Goal: Task Accomplishment & Management: Use online tool/utility

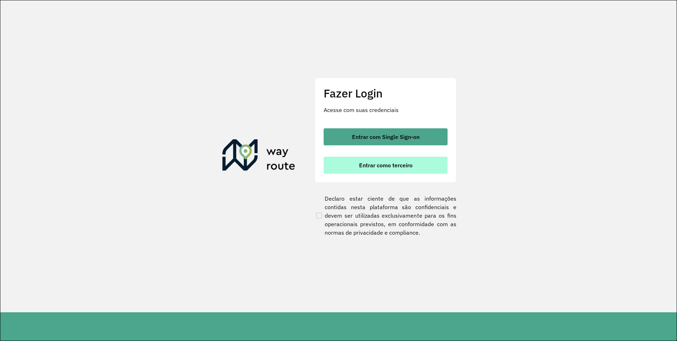
click at [390, 167] on span "Entrar como terceiro" at bounding box center [385, 165] width 53 height 6
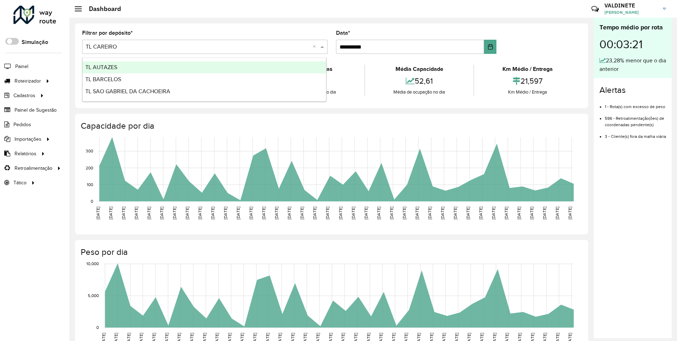
click at [319, 49] on span at bounding box center [323, 47] width 9 height 9
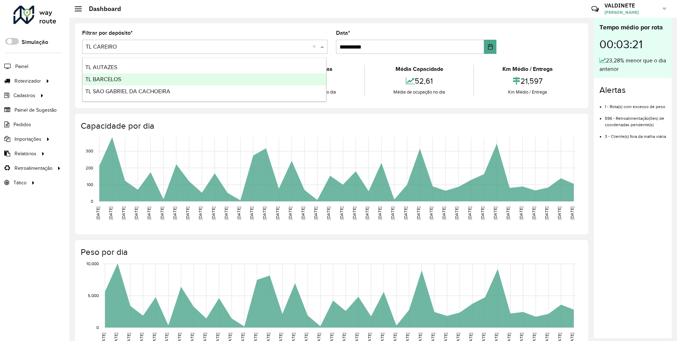
click at [300, 85] on div "TL BARCELOS" at bounding box center [205, 79] width 244 height 12
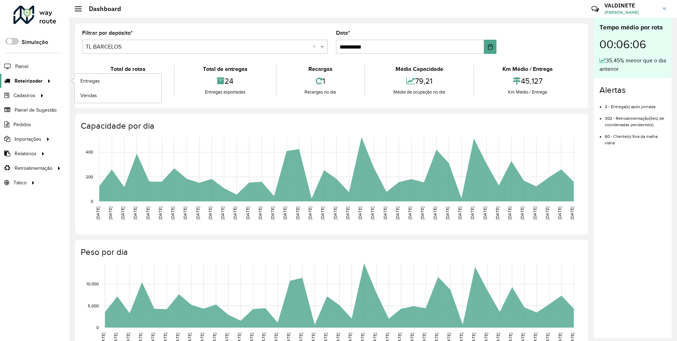
click at [45, 85] on icon at bounding box center [48, 80] width 6 height 11
click at [47, 81] on icon at bounding box center [48, 80] width 6 height 11
click at [90, 83] on span "Entregas" at bounding box center [90, 80] width 20 height 7
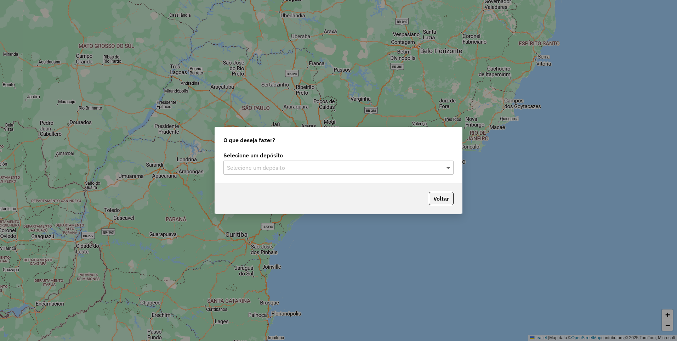
click at [447, 167] on span at bounding box center [449, 167] width 9 height 9
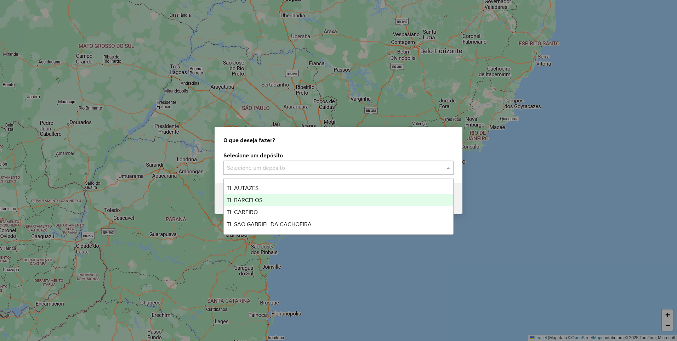
click at [355, 198] on div "TL BARCELOS" at bounding box center [339, 200] width 230 height 12
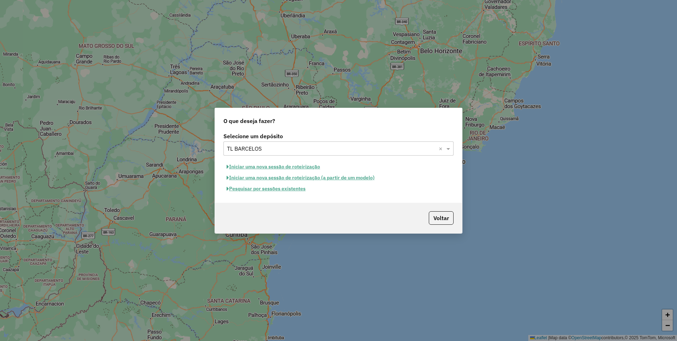
click at [294, 166] on button "Iniciar uma nova sessão de roteirização" at bounding box center [274, 166] width 100 height 11
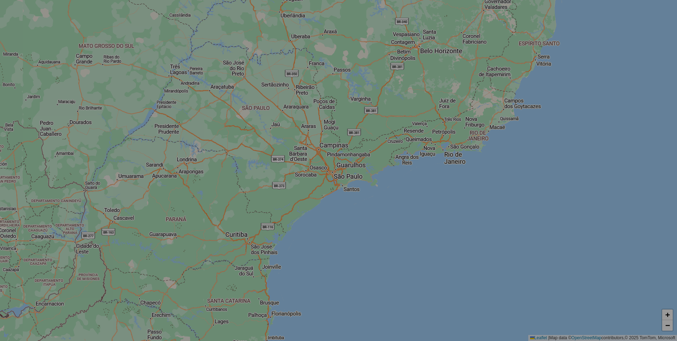
select select "*"
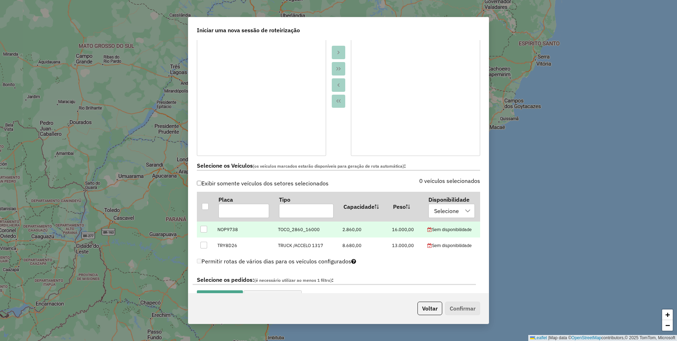
scroll to position [142, 0]
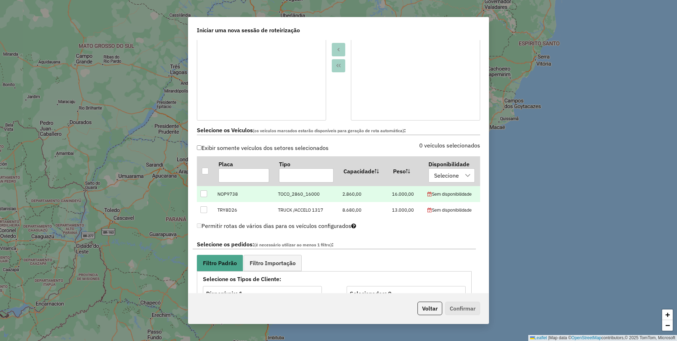
click at [203, 196] on div at bounding box center [203, 193] width 7 height 7
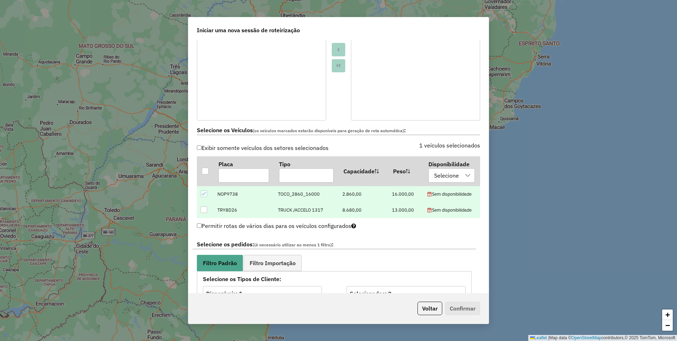
click at [204, 204] on td at bounding box center [205, 210] width 17 height 16
click at [203, 209] on div at bounding box center [203, 209] width 7 height 7
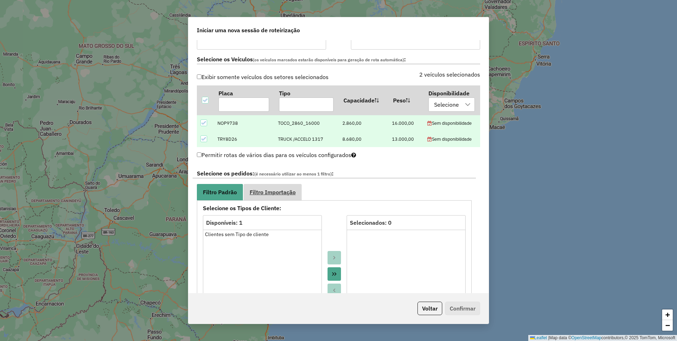
click at [281, 193] on span "Filtro Importação" at bounding box center [273, 192] width 46 height 6
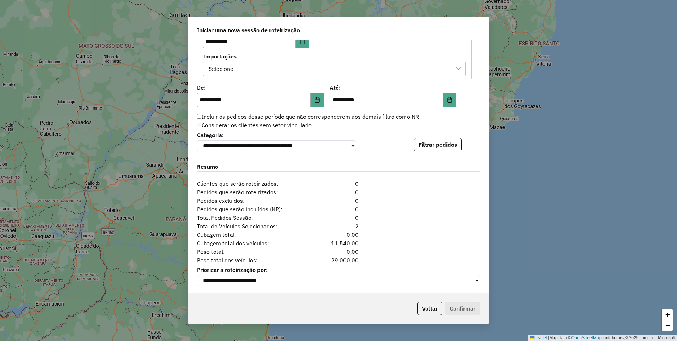
scroll to position [395, 0]
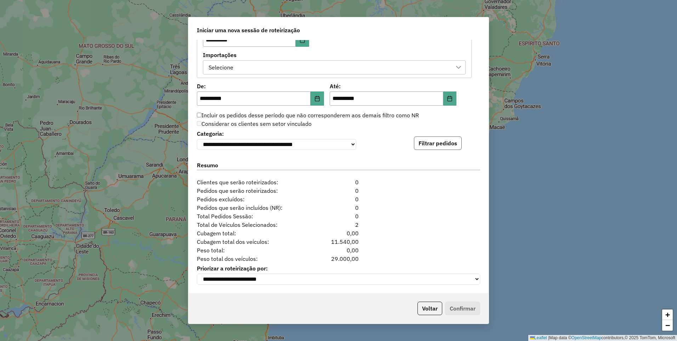
click at [450, 140] on button "Filtrar pedidos" at bounding box center [438, 142] width 48 height 13
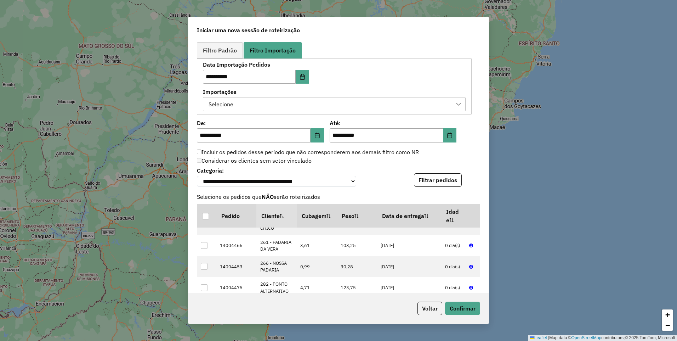
scroll to position [283, 0]
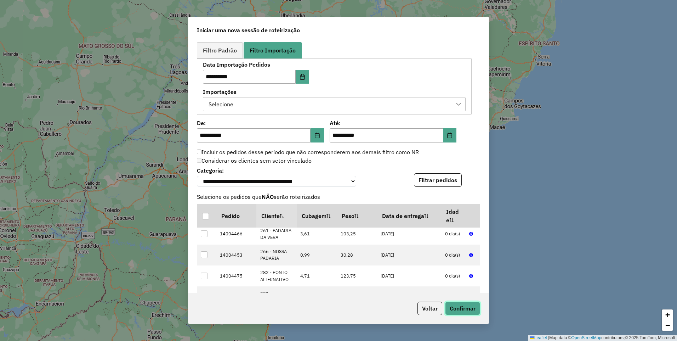
click at [466, 310] on button "Confirmar" at bounding box center [462, 307] width 35 height 13
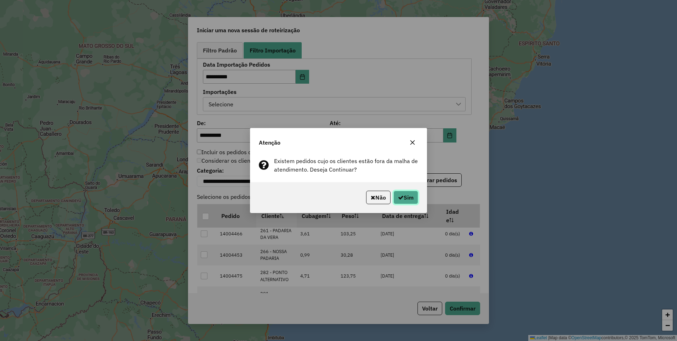
click at [405, 198] on button "Sim" at bounding box center [406, 197] width 25 height 13
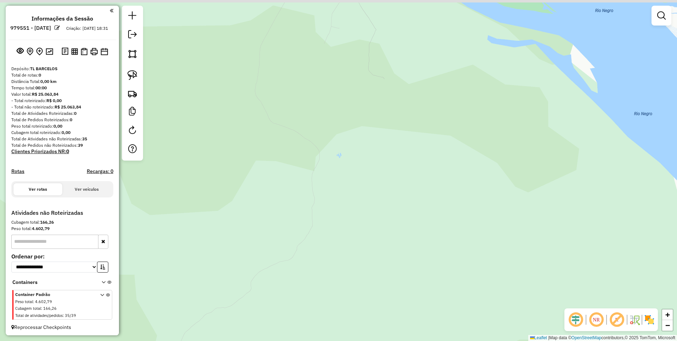
drag, startPoint x: 347, startPoint y: 108, endPoint x: 298, endPoint y: 193, distance: 97.4
click at [304, 272] on div "Janela de atendimento Grade de atendimento Capacidade Transportadoras Veículos …" at bounding box center [338, 170] width 677 height 341
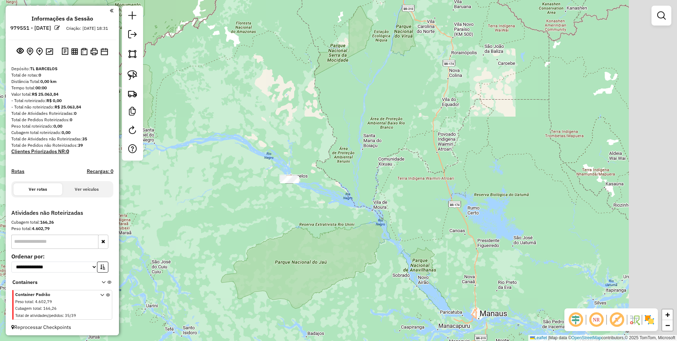
drag, startPoint x: 427, startPoint y: 270, endPoint x: 305, endPoint y: 131, distance: 185.2
click at [304, 149] on div "Janela de atendimento Grade de atendimento Capacidade Transportadoras Veículos …" at bounding box center [338, 170] width 677 height 341
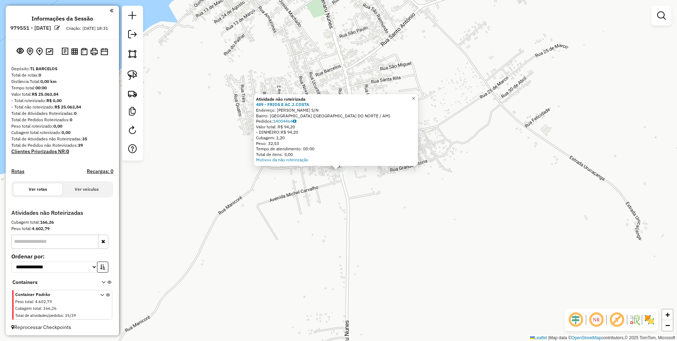
click at [415, 98] on span "×" at bounding box center [413, 98] width 3 height 6
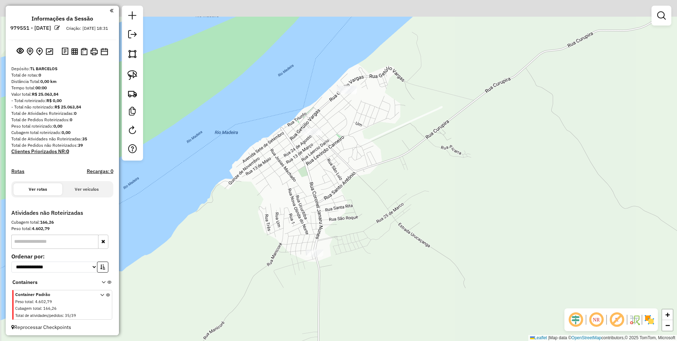
drag, startPoint x: 333, startPoint y: 110, endPoint x: 328, endPoint y: 191, distance: 80.6
click at [332, 195] on div "Janela de atendimento Grade de atendimento Capacidade Transportadoras Veículos …" at bounding box center [338, 170] width 677 height 341
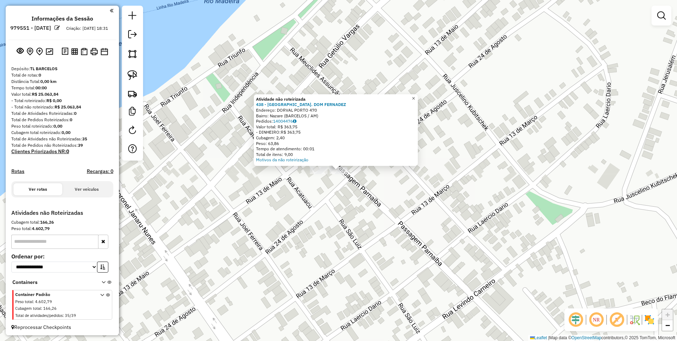
click at [415, 97] on span "×" at bounding box center [413, 98] width 3 height 6
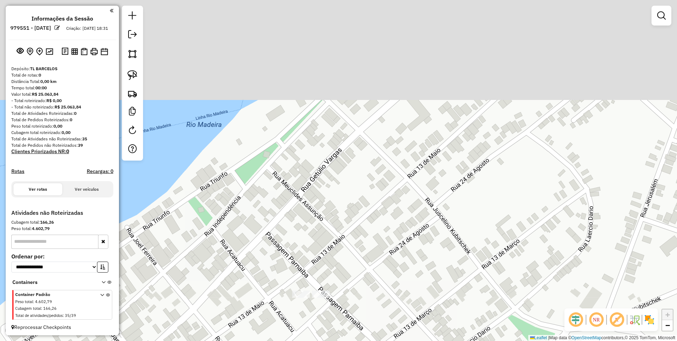
drag, startPoint x: 394, startPoint y: 122, endPoint x: 395, endPoint y: 205, distance: 82.9
click at [374, 244] on div "Janela de atendimento Grade de atendimento Capacidade Transportadoras Veículos …" at bounding box center [338, 170] width 677 height 341
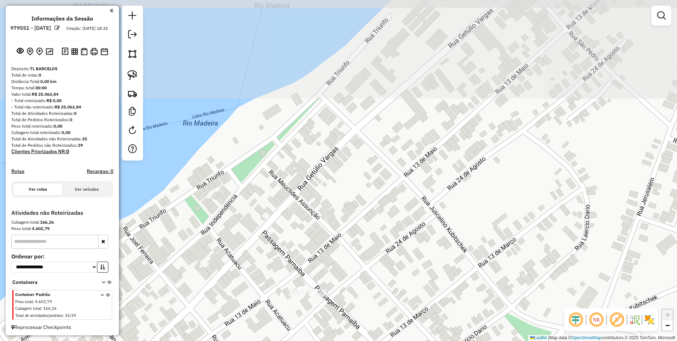
drag, startPoint x: 397, startPoint y: 207, endPoint x: 391, endPoint y: 244, distance: 37.7
click at [396, 243] on div "Janela de atendimento Grade de atendimento Capacidade Transportadoras Veículos …" at bounding box center [338, 170] width 677 height 341
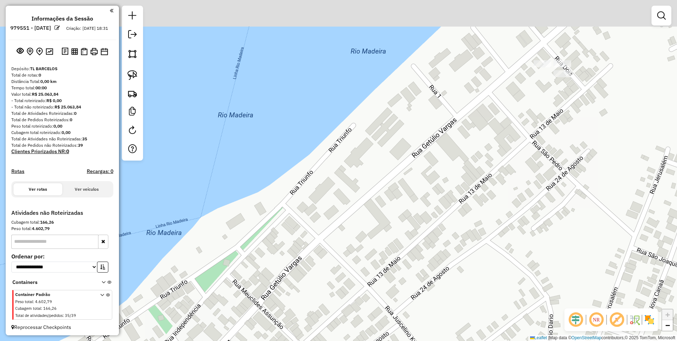
drag, startPoint x: 380, startPoint y: 248, endPoint x: 345, endPoint y: 246, distance: 35.1
click at [348, 267] on div "Janela de atendimento Grade de atendimento Capacidade Transportadoras Veículos …" at bounding box center [338, 170] width 677 height 341
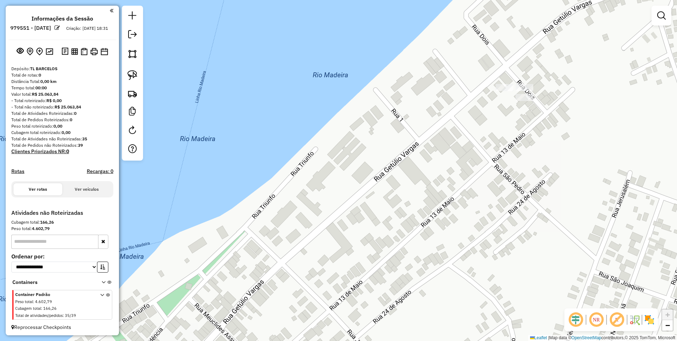
drag, startPoint x: 488, startPoint y: 215, endPoint x: 425, endPoint y: 241, distance: 68.1
click at [436, 257] on div "Janela de atendimento Grade de atendimento Capacidade Transportadoras Veículos …" at bounding box center [338, 170] width 677 height 341
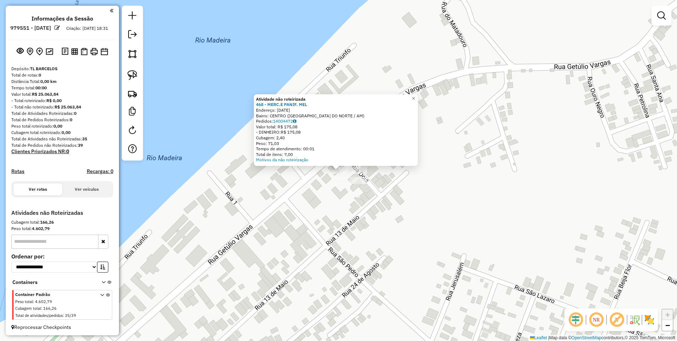
click at [455, 128] on div "Atividade não roteirizada 468 - MERC.E PANIF. [PERSON_NAME]: [DATE] Bairro: CEN…" at bounding box center [338, 170] width 677 height 341
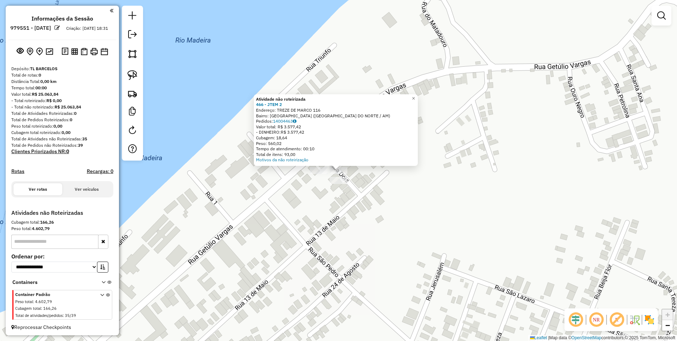
click at [363, 183] on div "Atividade não roteirizada 466 - JTEM 2 Endereço: TREZE DE MARCO 116 Bairro: [GE…" at bounding box center [338, 170] width 677 height 341
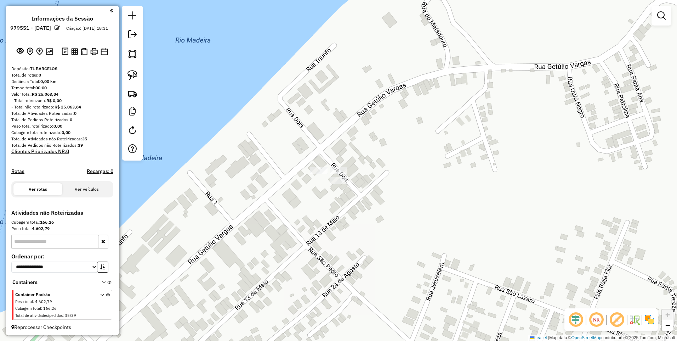
click at [340, 184] on div at bounding box center [339, 180] width 18 height 7
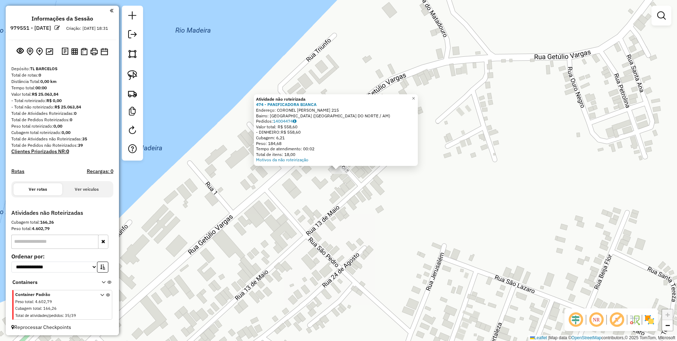
click at [334, 176] on div "Atividade não roteirizada 474 - PANIFICADORA [PERSON_NAME]: CORONEL [PERSON_NAM…" at bounding box center [338, 170] width 677 height 341
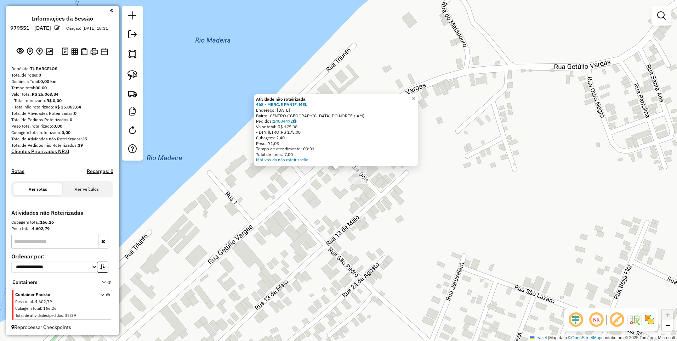
click at [338, 188] on div "Atividade não roteirizada 468 - MERC.E PANIF. [PERSON_NAME]: [DATE] Bairro: CEN…" at bounding box center [338, 170] width 677 height 341
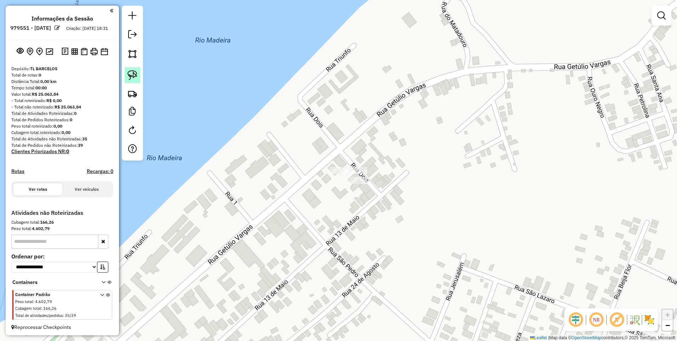
click at [131, 75] on img at bounding box center [133, 75] width 10 height 10
drag, startPoint x: 330, startPoint y: 179, endPoint x: 373, endPoint y: 189, distance: 44.2
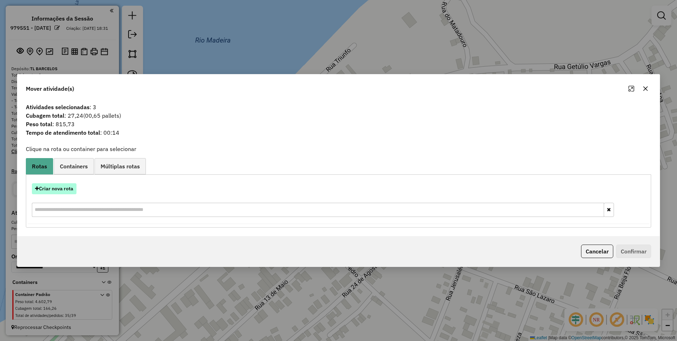
click at [69, 189] on button "Criar nova rota" at bounding box center [54, 188] width 45 height 11
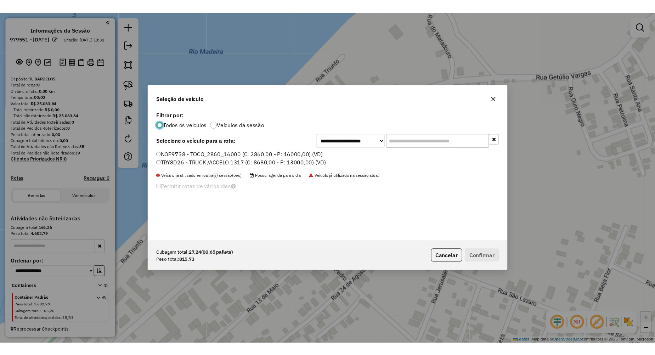
scroll to position [4, 2]
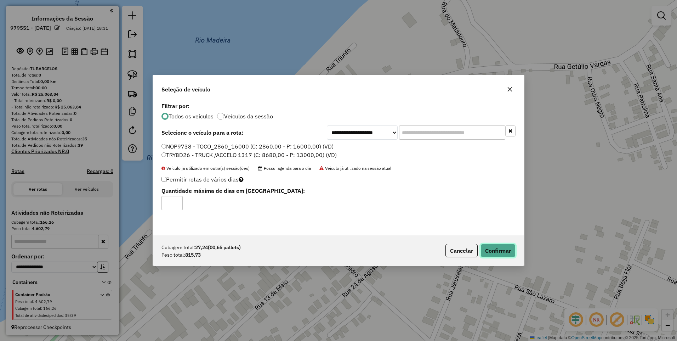
click at [500, 244] on button "Confirmar" at bounding box center [498, 250] width 35 height 13
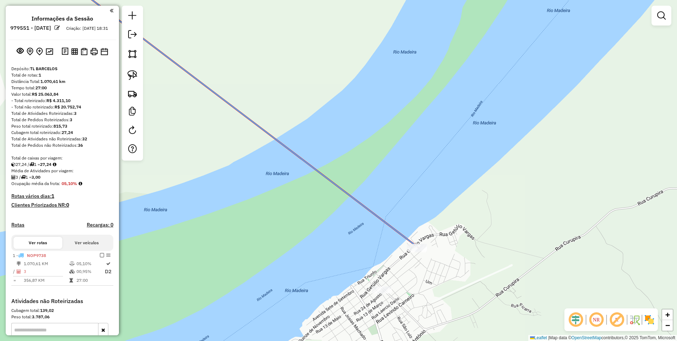
drag, startPoint x: 419, startPoint y: 260, endPoint x: 431, endPoint y: 260, distance: 12.4
click at [431, 260] on div "Janela de atendimento Grade de atendimento Capacidade Transportadoras Veículos …" at bounding box center [338, 170] width 677 height 341
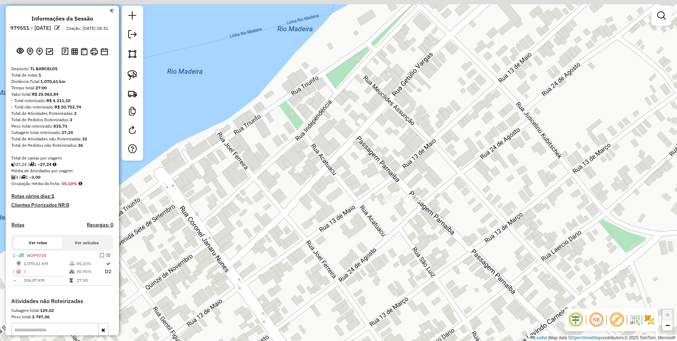
drag, startPoint x: 424, startPoint y: 220, endPoint x: 399, endPoint y: 225, distance: 25.3
click at [405, 251] on div "Janela de atendimento Grade de atendimento Capacidade Transportadoras Veículos …" at bounding box center [338, 170] width 677 height 341
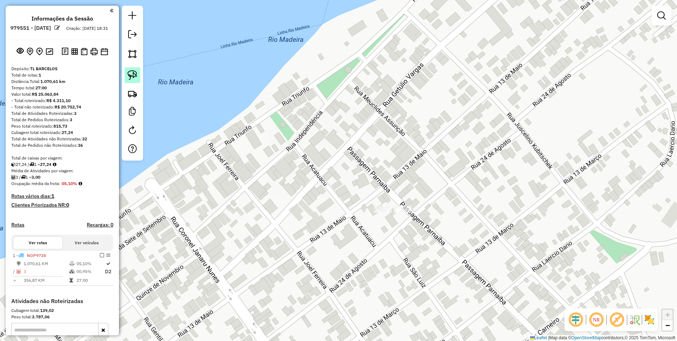
click at [133, 76] on img at bounding box center [133, 75] width 10 height 10
drag, startPoint x: 369, startPoint y: 213, endPoint x: 388, endPoint y: 215, distance: 18.9
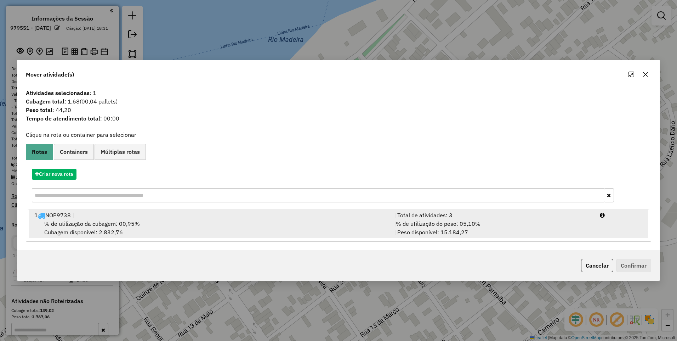
click at [183, 236] on div "% de utilização da cubagem: 00,95% Cubagem disponível: 2.832,76" at bounding box center [210, 227] width 360 height 17
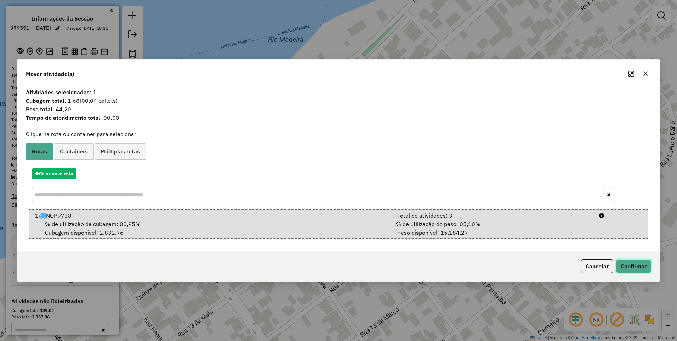
click at [631, 263] on button "Confirmar" at bounding box center [633, 265] width 35 height 13
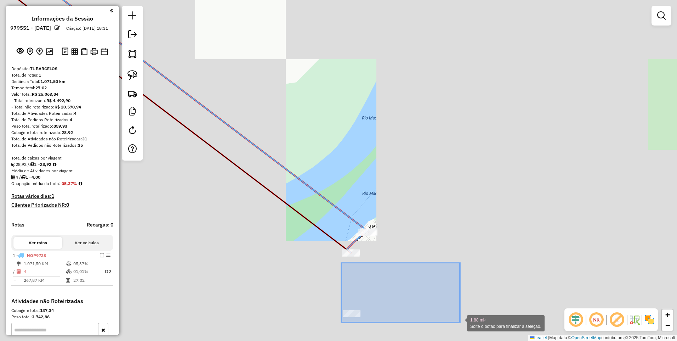
drag, startPoint x: 341, startPoint y: 262, endPoint x: 462, endPoint y: 323, distance: 134.6
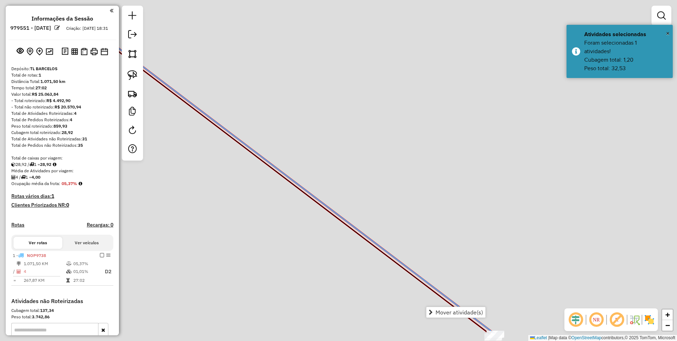
drag, startPoint x: 258, startPoint y: 222, endPoint x: 362, endPoint y: 268, distance: 113.4
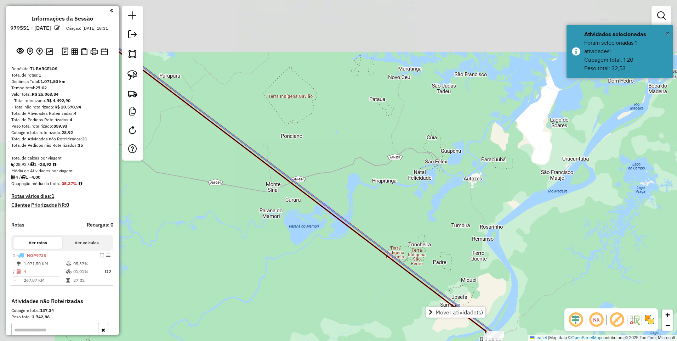
click at [386, 276] on div "Janela de atendimento Grade de atendimento Capacidade Transportadoras Veículos …" at bounding box center [338, 170] width 677 height 341
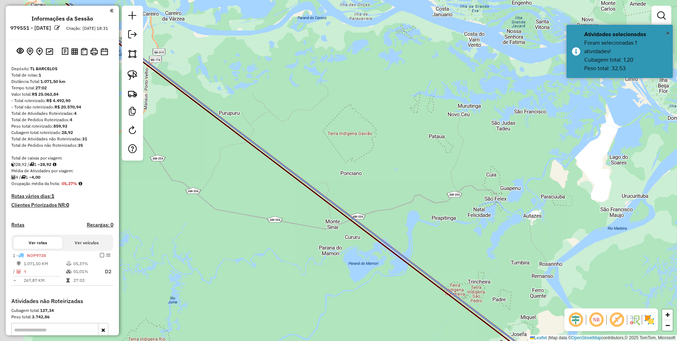
drag, startPoint x: 320, startPoint y: 258, endPoint x: 397, endPoint y: 308, distance: 92.2
click at [421, 318] on div "Janela de atendimento Grade de atendimento Capacidade Transportadoras Veículos …" at bounding box center [338, 170] width 677 height 341
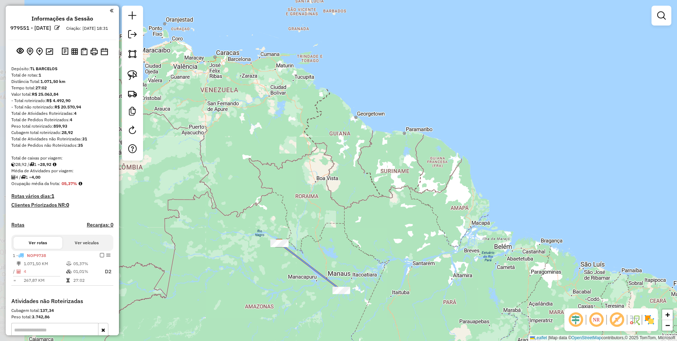
drag, startPoint x: 249, startPoint y: 259, endPoint x: 299, endPoint y: 273, distance: 52.3
click at [299, 273] on div "Janela de atendimento Grade de atendimento Capacidade Transportadoras Veículos …" at bounding box center [338, 170] width 677 height 341
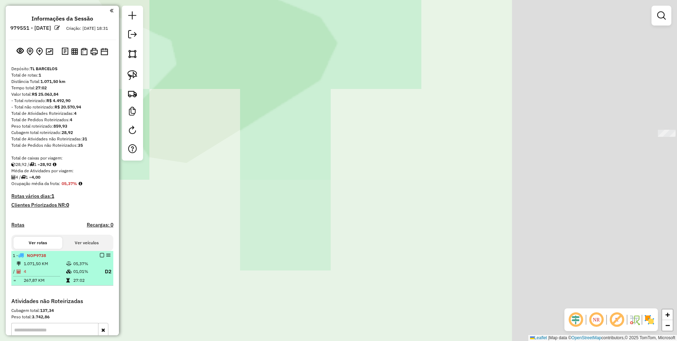
drag, startPoint x: 521, startPoint y: 275, endPoint x: 105, endPoint y: 274, distance: 415.8
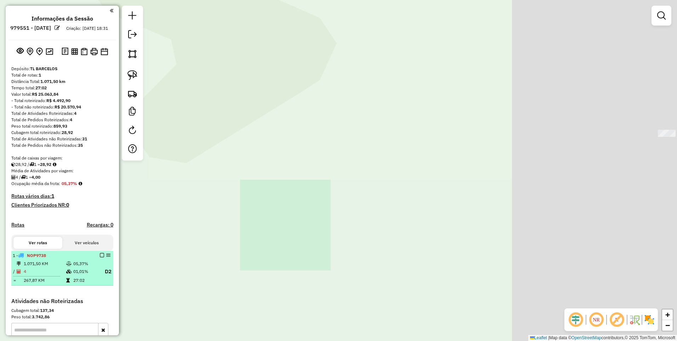
click at [106, 297] on hb-router-mapa "**********" at bounding box center [338, 170] width 677 height 341
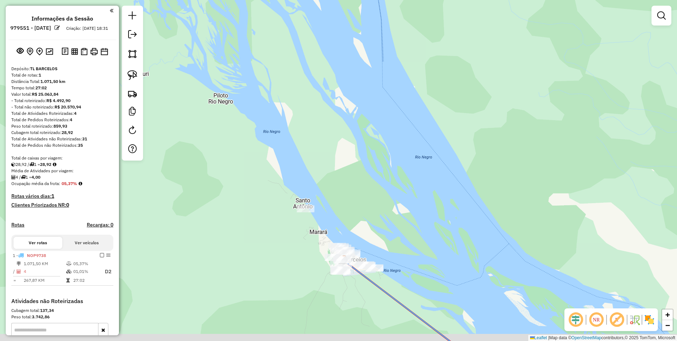
drag, startPoint x: 347, startPoint y: 272, endPoint x: 266, endPoint y: 244, distance: 86.3
click at [272, 248] on div "Janela de atendimento Grade de atendimento Capacidade Transportadoras Veículos …" at bounding box center [338, 170] width 677 height 341
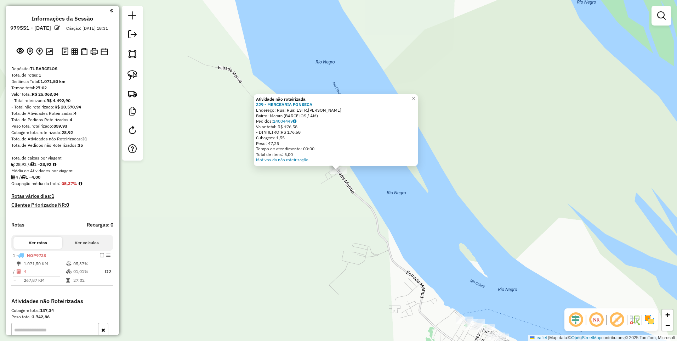
click at [298, 202] on div "Atividade não roteirizada 229 - [PERSON_NAME]: Rua: Rua: ESTR.[PERSON_NAME]: Ma…" at bounding box center [338, 170] width 677 height 341
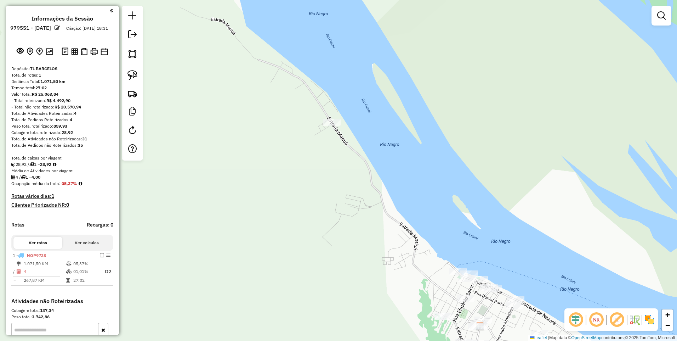
drag, startPoint x: 326, startPoint y: 263, endPoint x: 187, endPoint y: 31, distance: 270.3
click at [187, 32] on div "Janela de atendimento Grade de atendimento Capacidade Transportadoras Veículos …" at bounding box center [338, 170] width 677 height 341
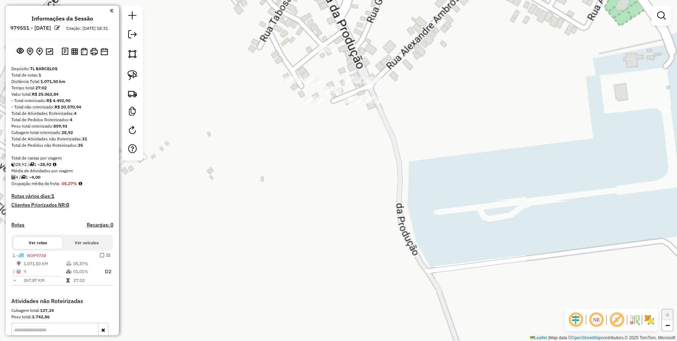
drag, startPoint x: 340, startPoint y: 138, endPoint x: 292, endPoint y: 230, distance: 103.5
click at [294, 230] on div "Janela de atendimento Grade de atendimento Capacidade Transportadoras Veículos …" at bounding box center [338, 170] width 677 height 341
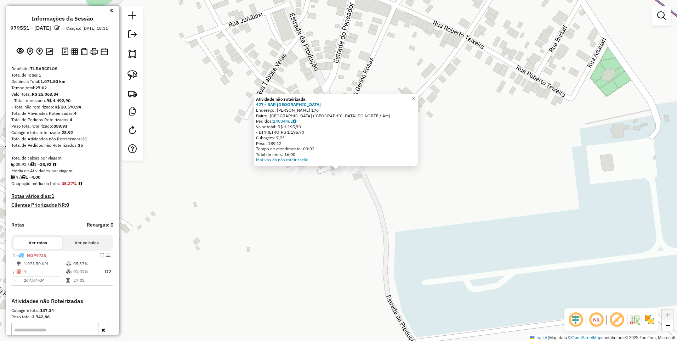
click at [340, 174] on div at bounding box center [339, 170] width 18 height 7
click at [415, 97] on span "×" at bounding box center [413, 98] width 3 height 6
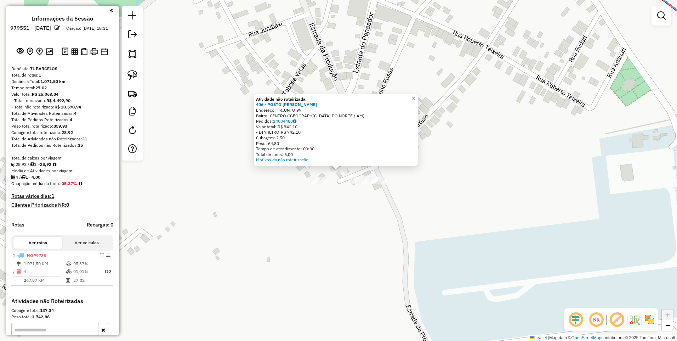
click at [341, 181] on div "Atividade não roteirizada 406 - POSTO [PERSON_NAME]: TRIUNFO 99 Bairro: [GEOGRA…" at bounding box center [338, 170] width 677 height 341
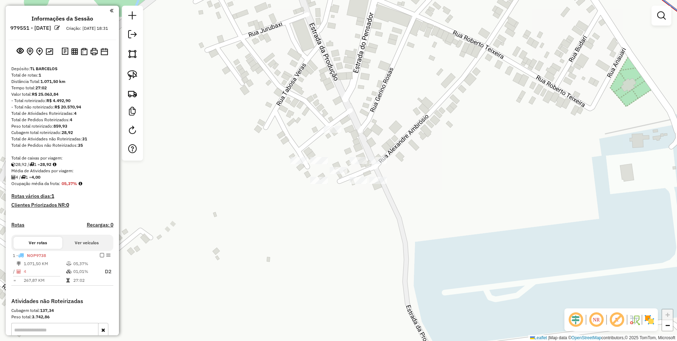
click at [379, 184] on div at bounding box center [378, 180] width 18 height 7
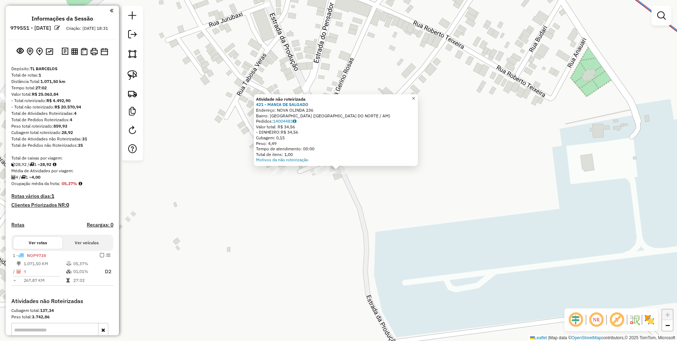
click at [415, 95] on span "×" at bounding box center [413, 98] width 3 height 6
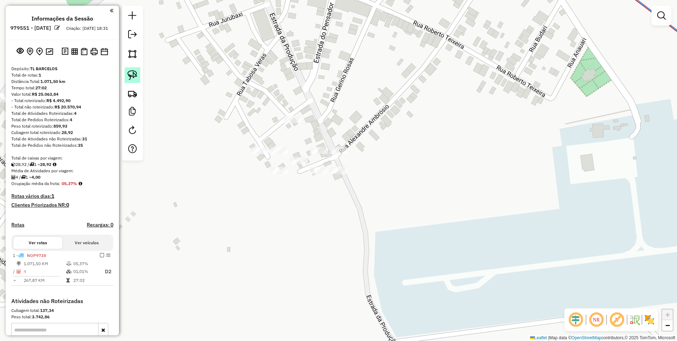
click at [135, 73] on img at bounding box center [133, 75] width 10 height 10
drag, startPoint x: 299, startPoint y: 175, endPoint x: 364, endPoint y: 184, distance: 65.4
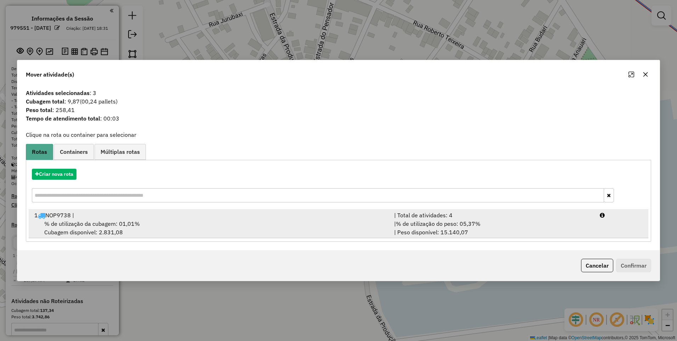
click at [315, 225] on div "% de utilização da cubagem: 01,01% Cubagem disponível: 2.831,08" at bounding box center [210, 227] width 360 height 17
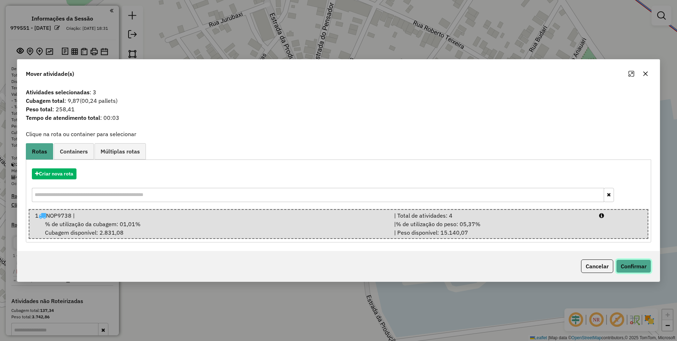
click at [640, 270] on button "Confirmar" at bounding box center [633, 265] width 35 height 13
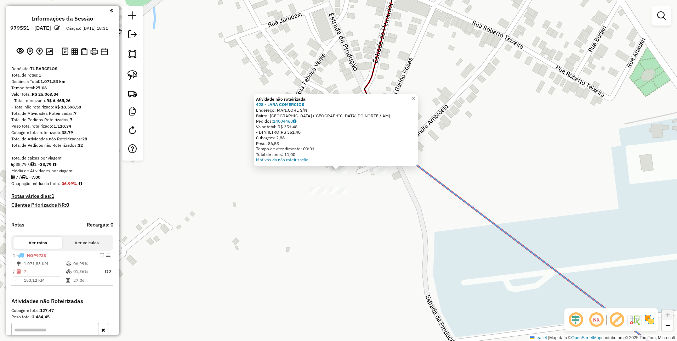
click at [310, 177] on div "Atividade não roteirizada 428 - LARA COMERCIOS Endereço: MANICORE S/N Bairro: […" at bounding box center [338, 170] width 677 height 341
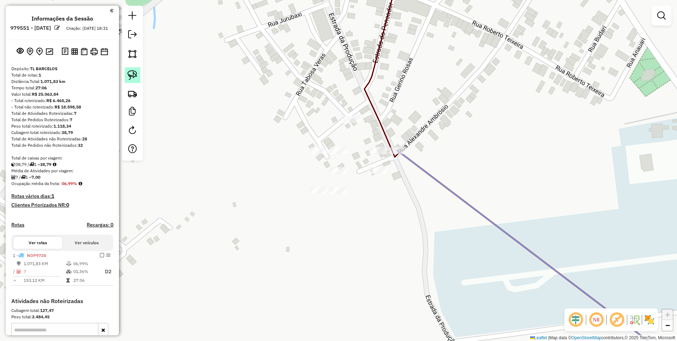
click at [132, 74] on img at bounding box center [133, 75] width 10 height 10
drag, startPoint x: 328, startPoint y: 175, endPoint x: 354, endPoint y: 174, distance: 25.5
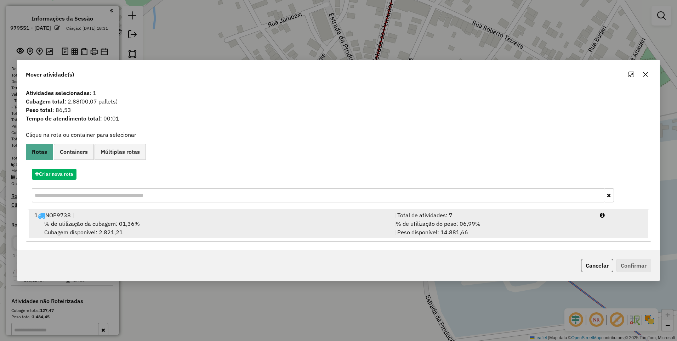
click at [142, 233] on div "% de utilização da cubagem: 01,36% Cubagem disponível: 2.821,21" at bounding box center [210, 227] width 360 height 17
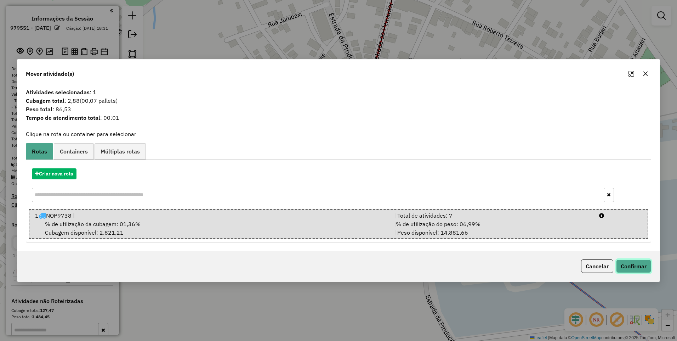
click at [633, 266] on button "Confirmar" at bounding box center [633, 265] width 35 height 13
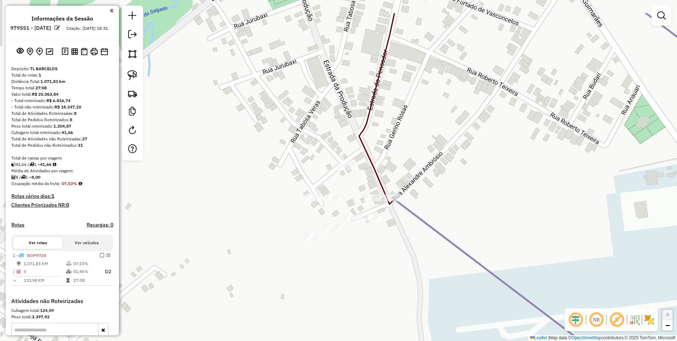
drag, startPoint x: 344, startPoint y: 190, endPoint x: 325, endPoint y: 233, distance: 47.6
click at [334, 237] on div "Janela de atendimento Grade de atendimento Capacidade Transportadoras Veículos …" at bounding box center [338, 170] width 677 height 341
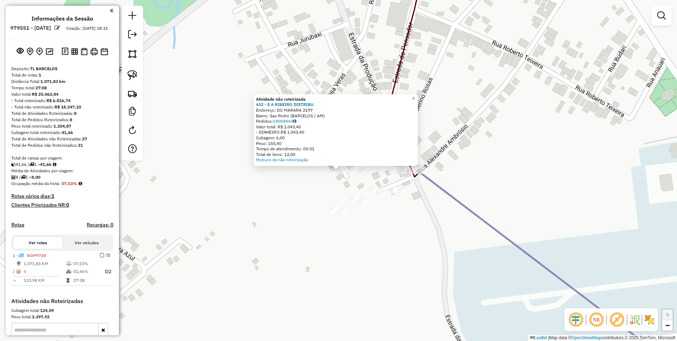
click at [337, 186] on div "Atividade não roteirizada 432 - E A RIBEIRO DISTRIBU Endereço: DO MARARA 2197 B…" at bounding box center [338, 170] width 677 height 341
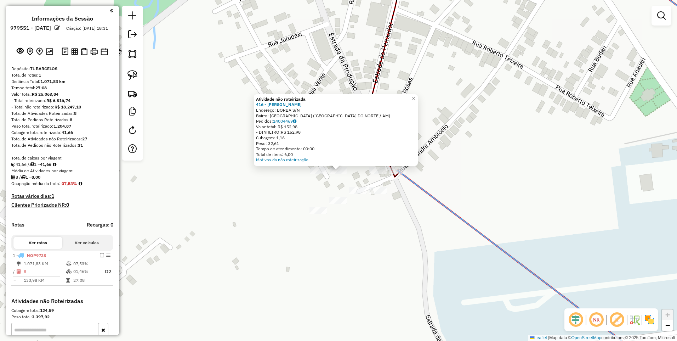
click at [358, 173] on div "Atividade não roteirizada 416 - BOTECO MARTINS Endereço: BORBA S/N Bairro: [GEO…" at bounding box center [338, 170] width 677 height 341
click at [359, 171] on div "Atividade não roteirizada 416 - BOTECO MARTINS Endereço: BORBA S/N Bairro: [GEO…" at bounding box center [338, 170] width 677 height 341
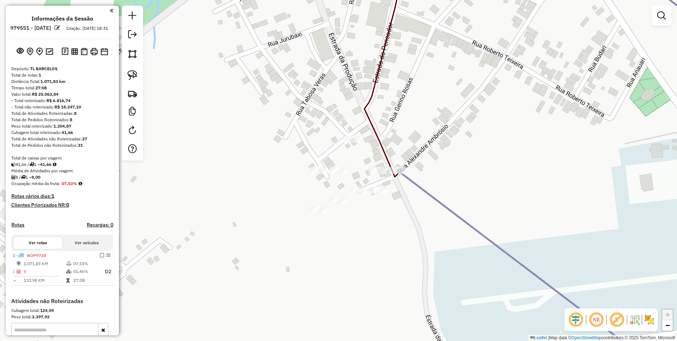
click at [382, 176] on div "Janela de atendimento Grade de atendimento Capacidade Transportadoras Veículos …" at bounding box center [338, 170] width 677 height 341
click at [381, 176] on div "Janela de atendimento Grade de atendimento Capacidade Transportadoras Veículos …" at bounding box center [338, 170] width 677 height 341
click at [369, 174] on div "Janela de atendimento Grade de atendimento Capacidade Transportadoras Veículos …" at bounding box center [338, 170] width 677 height 341
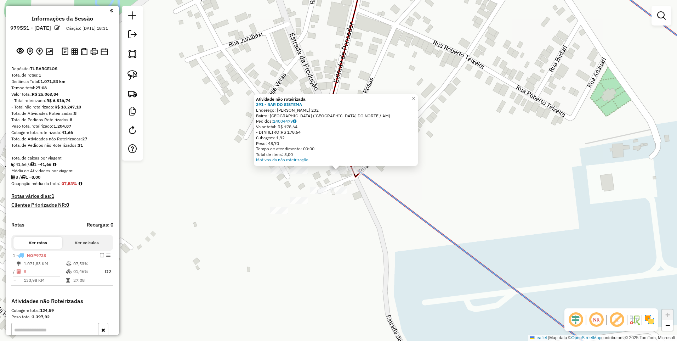
click at [398, 169] on div "Atividade não roteirizada 391 - BAR DO SISTEMA Endereço: JANARY NUNES 232 Bairr…" at bounding box center [338, 170] width 677 height 341
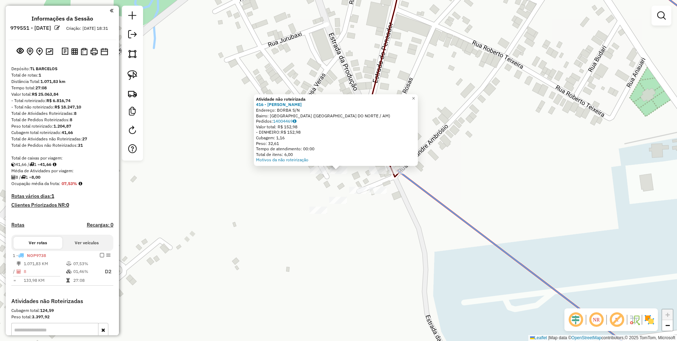
click at [329, 180] on div "Atividade não roteirizada 416 - BOTECO MARTINS Endereço: BORBA S/N Bairro: [GEO…" at bounding box center [338, 170] width 677 height 341
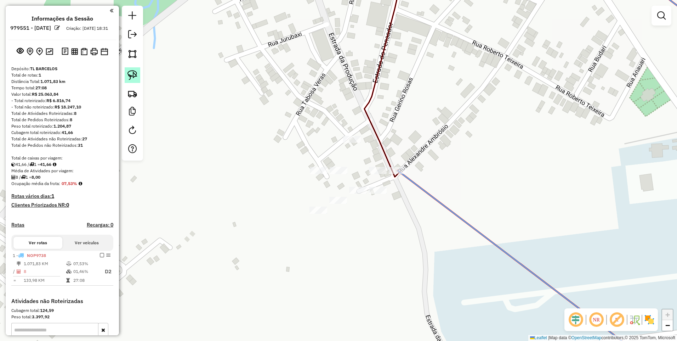
click at [134, 77] on img at bounding box center [133, 75] width 10 height 10
drag, startPoint x: 329, startPoint y: 171, endPoint x: 337, endPoint y: 175, distance: 9.4
click at [337, 175] on div "Janela de atendimento Grade de atendimento Capacidade Transportadoras Veículos …" at bounding box center [338, 170] width 677 height 341
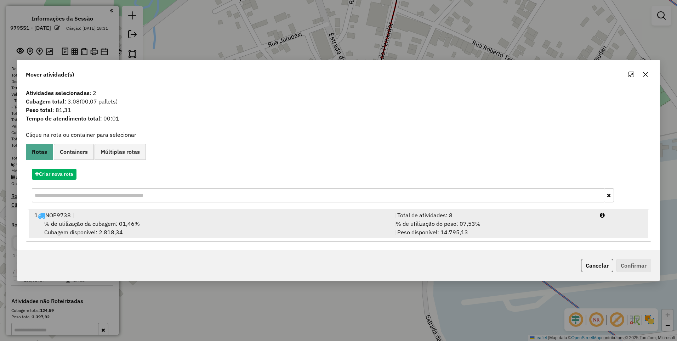
click at [327, 220] on div "% de utilização da cubagem: 01,46% Cubagem disponível: 2.818,34" at bounding box center [210, 227] width 360 height 17
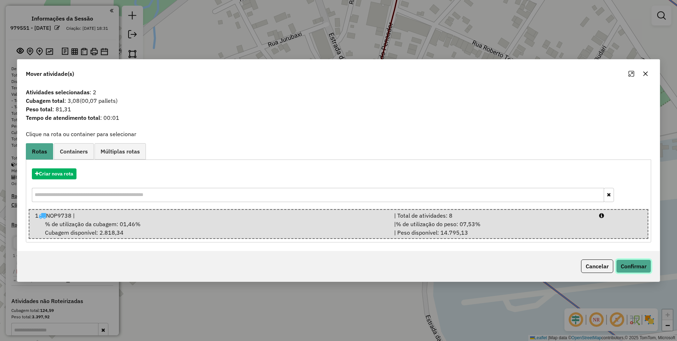
click at [644, 264] on button "Confirmar" at bounding box center [633, 265] width 35 height 13
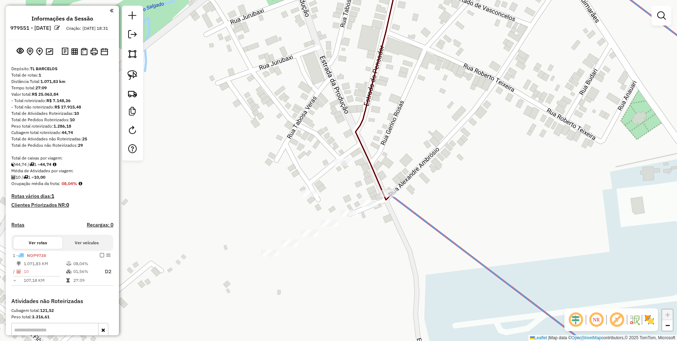
drag, startPoint x: 376, startPoint y: 148, endPoint x: 364, endPoint y: 185, distance: 38.5
click at [365, 185] on div "Janela de atendimento Grade de atendimento Capacidade Transportadoras Veículos …" at bounding box center [338, 170] width 677 height 341
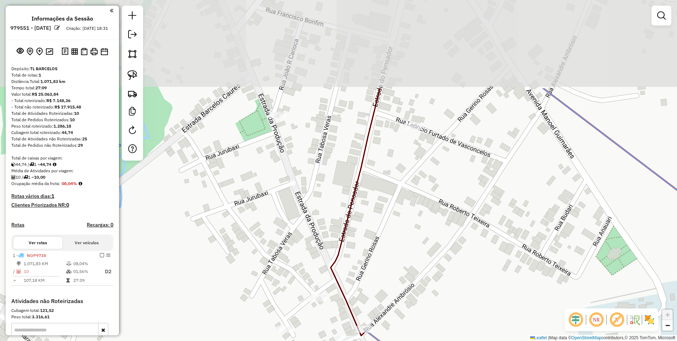
drag, startPoint x: 433, startPoint y: 134, endPoint x: 393, endPoint y: 285, distance: 156.1
click at [404, 290] on div "Janela de atendimento Grade de atendimento Capacidade Transportadoras Veículos …" at bounding box center [338, 170] width 677 height 341
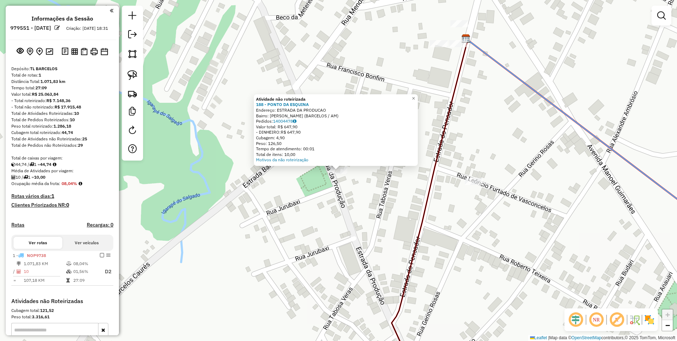
click at [378, 181] on div "Atividade não roteirizada 188 - PONTO DA ESQUINA Endereço: ESTRADA DA PRODUCAO …" at bounding box center [338, 170] width 677 height 341
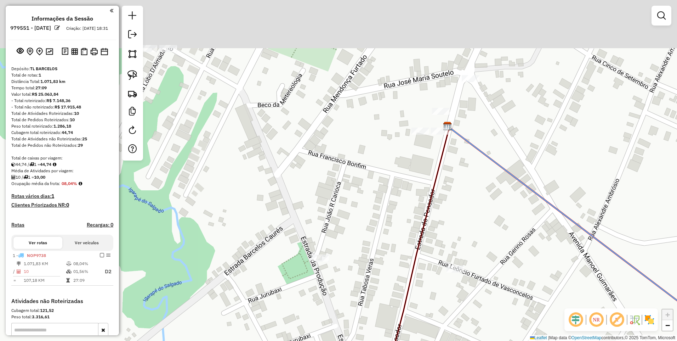
drag, startPoint x: 490, startPoint y: 158, endPoint x: 447, endPoint y: 278, distance: 127.6
click at [456, 294] on div "Janela de atendimento Grade de atendimento Capacidade Transportadoras Veículos …" at bounding box center [338, 170] width 677 height 341
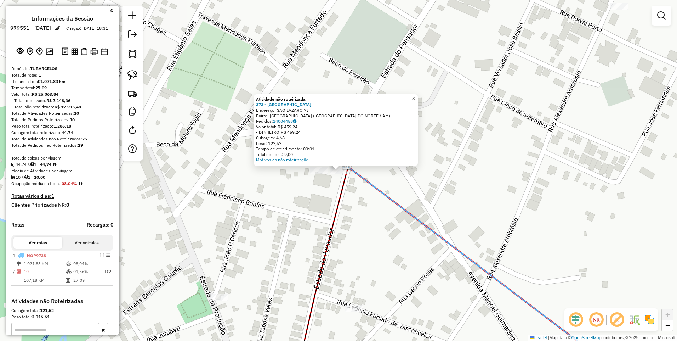
click at [415, 97] on span "×" at bounding box center [413, 98] width 3 height 6
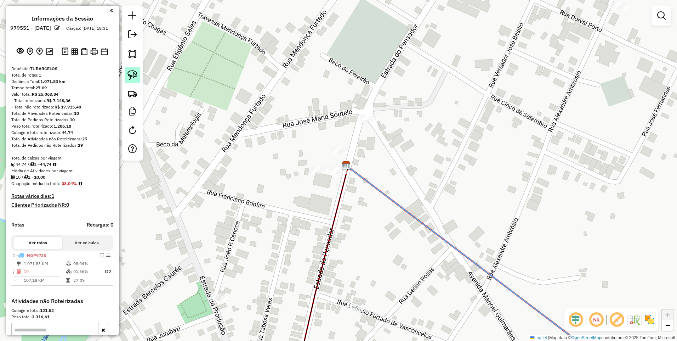
click at [129, 72] on img at bounding box center [133, 75] width 10 height 10
drag, startPoint x: 316, startPoint y: 180, endPoint x: 355, endPoint y: 174, distance: 39.1
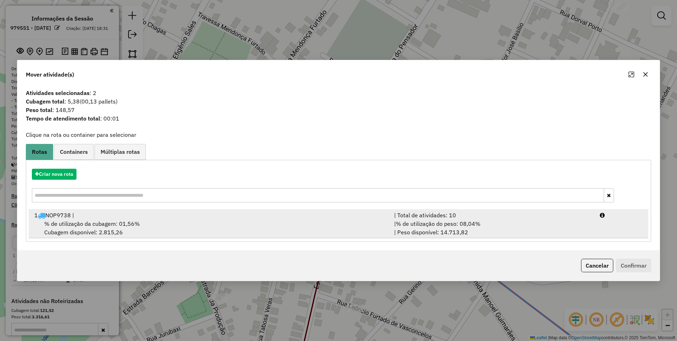
click at [299, 230] on div "% de utilização da cubagem: 01,56% Cubagem disponível: 2.815,26" at bounding box center [210, 227] width 360 height 17
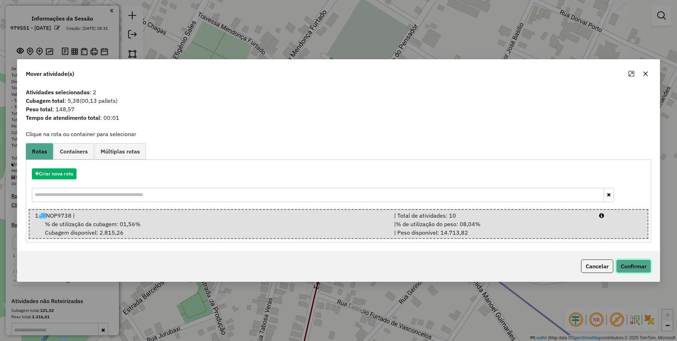
click at [637, 264] on button "Confirmar" at bounding box center [633, 265] width 35 height 13
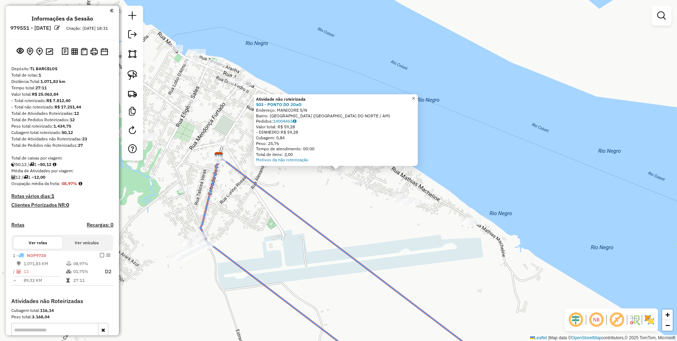
click at [415, 96] on span "×" at bounding box center [413, 98] width 3 height 6
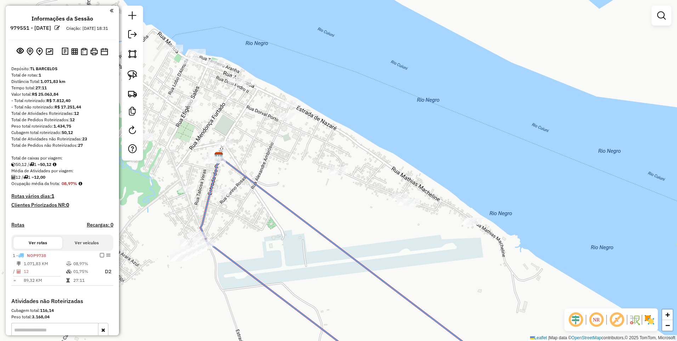
click at [124, 71] on div at bounding box center [132, 83] width 21 height 155
drag, startPoint x: 132, startPoint y: 74, endPoint x: 143, endPoint y: 80, distance: 12.8
click at [132, 74] on img at bounding box center [133, 75] width 10 height 10
drag, startPoint x: 329, startPoint y: 176, endPoint x: 343, endPoint y: 175, distance: 13.9
click at [343, 175] on div "Janela de atendimento Grade de atendimento Capacidade Transportadoras Veículos …" at bounding box center [338, 170] width 677 height 341
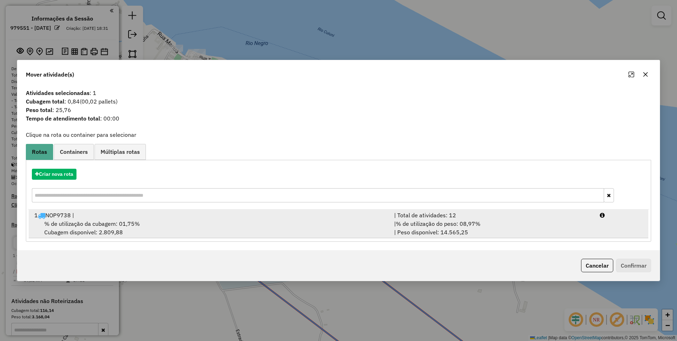
click at [119, 213] on div "1 NOP9738 |" at bounding box center [210, 215] width 360 height 9
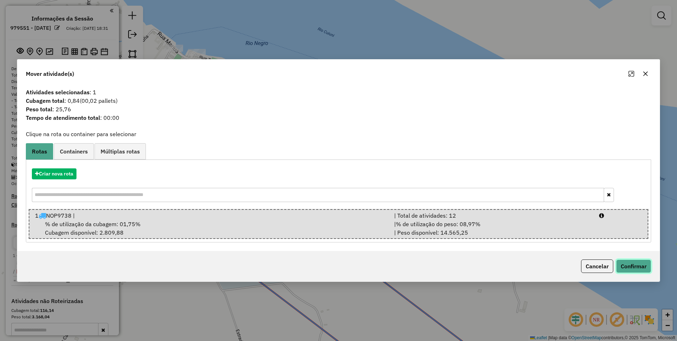
click at [623, 265] on button "Confirmar" at bounding box center [633, 265] width 35 height 13
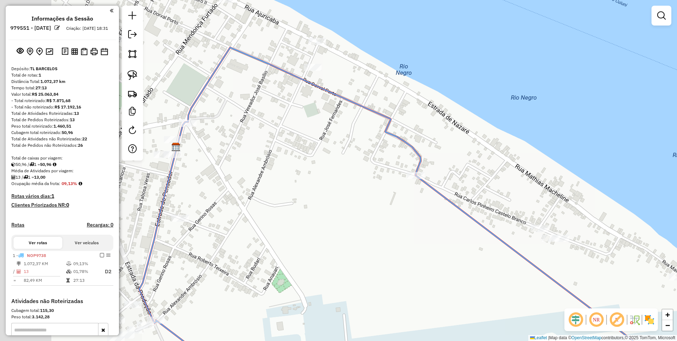
drag, startPoint x: 279, startPoint y: 192, endPoint x: 364, endPoint y: 214, distance: 87.8
click at [424, 224] on div "Janela de atendimento Grade de atendimento Capacidade Transportadoras Veículos …" at bounding box center [338, 170] width 677 height 341
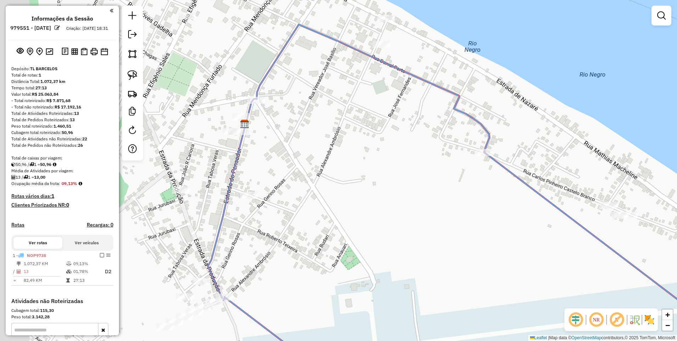
drag, startPoint x: 292, startPoint y: 193, endPoint x: 385, endPoint y: 173, distance: 94.8
click at [384, 173] on div "Janela de atendimento Grade de atendimento Capacidade Transportadoras Veículos …" at bounding box center [338, 170] width 677 height 341
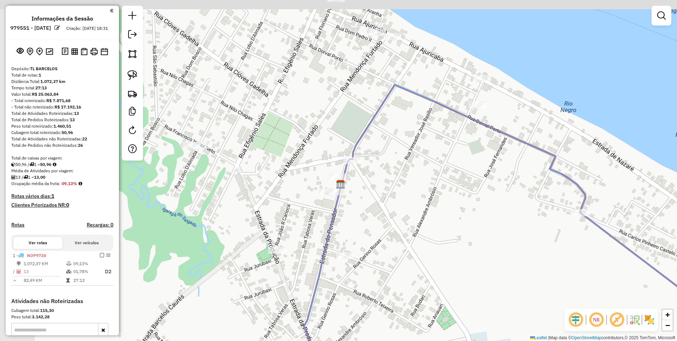
drag, startPoint x: 273, startPoint y: 169, endPoint x: 347, endPoint y: 232, distance: 96.8
click at [347, 232] on div "Janela de atendimento Grade de atendimento Capacidade Transportadoras Veículos …" at bounding box center [338, 170] width 677 height 341
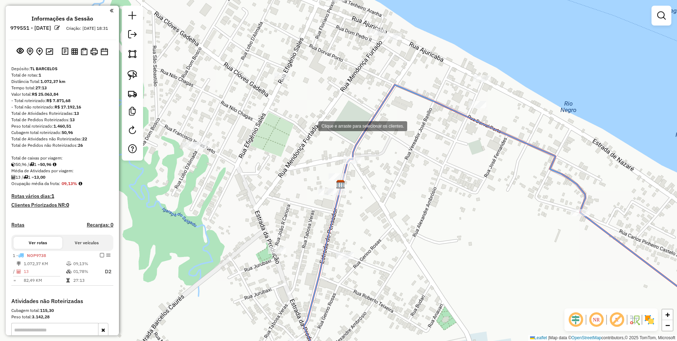
drag, startPoint x: 300, startPoint y: 98, endPoint x: 306, endPoint y: 112, distance: 14.8
click at [311, 125] on div "Clique e arraste para selecionar os clientes. Janela de atendimento Grade de at…" at bounding box center [338, 170] width 677 height 341
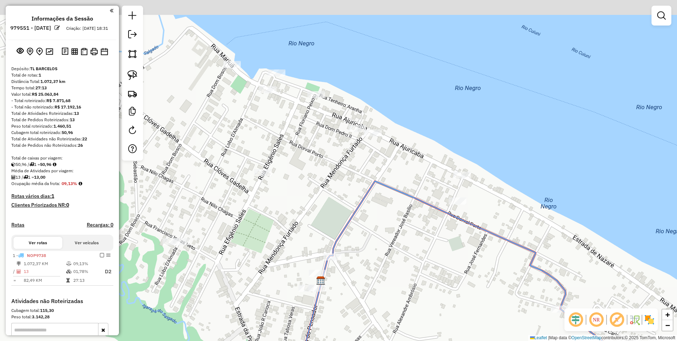
drag, startPoint x: 321, startPoint y: 88, endPoint x: 280, endPoint y: 174, distance: 95.2
click at [298, 183] on div "Janela de atendimento Grade de atendimento Capacidade Transportadoras Veículos …" at bounding box center [338, 170] width 677 height 341
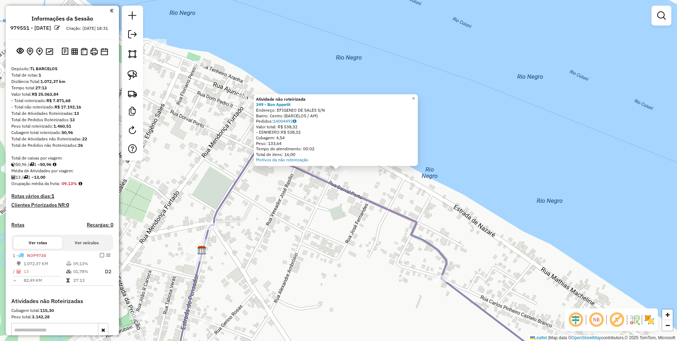
click at [307, 198] on div "Atividade não roteirizada 349 - Bon Appetit Endereço: EFIGENIO DE SALES S/N Bai…" at bounding box center [338, 170] width 677 height 341
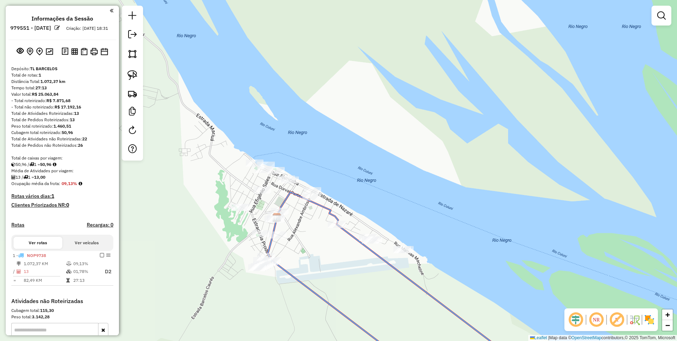
drag, startPoint x: 234, startPoint y: 192, endPoint x: 279, endPoint y: 203, distance: 46.5
click at [279, 203] on icon at bounding box center [307, 208] width 61 height 32
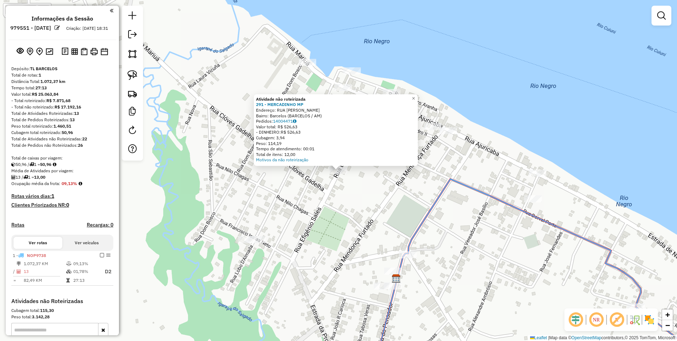
click at [301, 174] on div "Atividade não roteirizada 291 - MERCADINHO MP Endereço: RUA EFIGENIO DE SALES B…" at bounding box center [338, 170] width 677 height 341
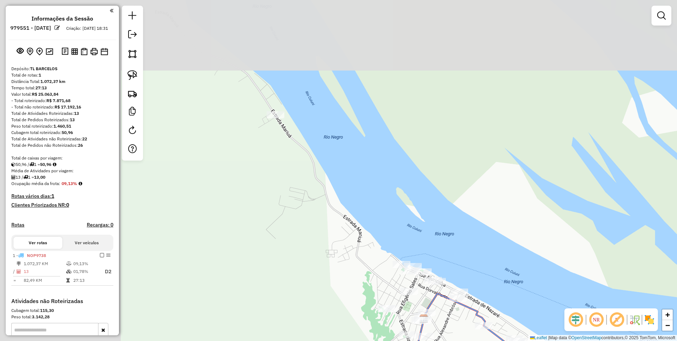
drag, startPoint x: 251, startPoint y: 206, endPoint x: 311, endPoint y: 153, distance: 79.8
click at [379, 288] on div "Janela de atendimento Grade de atendimento Capacidade Transportadoras Veículos …" at bounding box center [338, 170] width 677 height 341
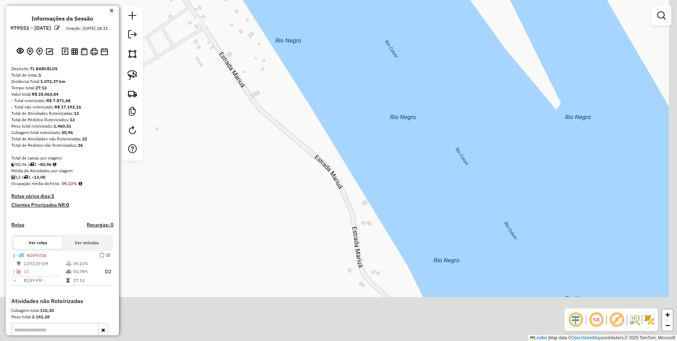
drag, startPoint x: 304, startPoint y: 262, endPoint x: 246, endPoint y: 158, distance: 119.4
click at [251, 180] on div "Janela de atendimento Grade de atendimento Capacidade Transportadoras Veículos …" at bounding box center [338, 170] width 677 height 341
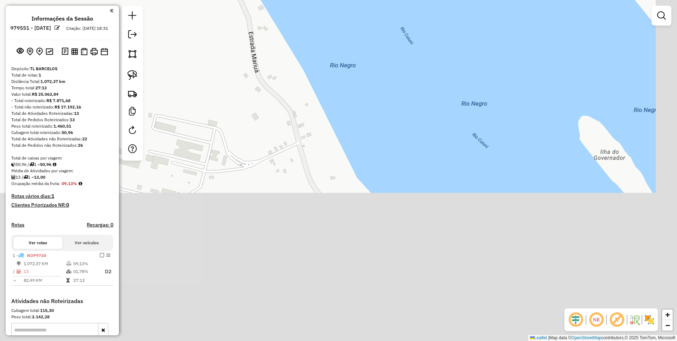
drag, startPoint x: 290, startPoint y: 240, endPoint x: 259, endPoint y: 147, distance: 98.2
click at [237, 132] on div "Janela de atendimento Grade de atendimento Capacidade Transportadoras Veículos …" at bounding box center [338, 170] width 677 height 341
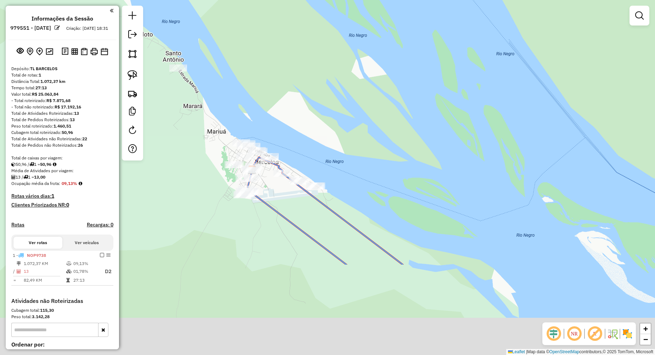
drag, startPoint x: 282, startPoint y: 271, endPoint x: 212, endPoint y: 154, distance: 136.0
click at [212, 154] on div "Janela de atendimento Grade de atendimento Capacidade Transportadoras Veículos …" at bounding box center [327, 177] width 655 height 355
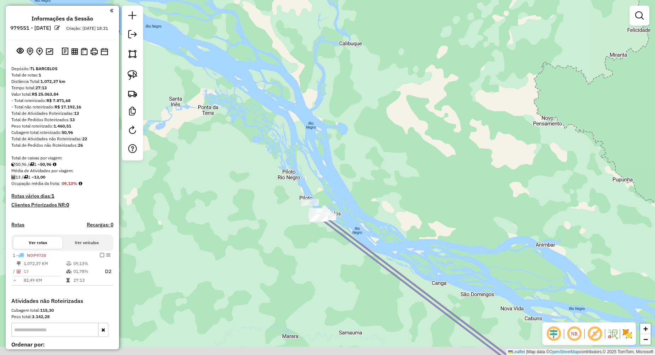
drag, startPoint x: 356, startPoint y: 277, endPoint x: 192, endPoint y: 125, distance: 223.6
click at [211, 148] on div "Janela de atendimento Grade de atendimento Capacidade Transportadoras Veículos …" at bounding box center [327, 177] width 655 height 355
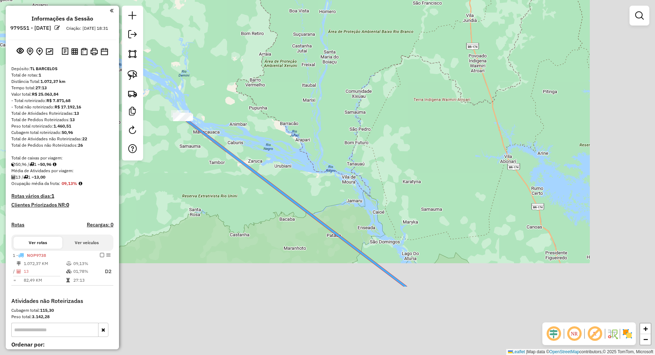
drag, startPoint x: 339, startPoint y: 288, endPoint x: 159, endPoint y: 80, distance: 274.7
click at [159, 84] on div "Janela de atendimento Grade de atendimento Capacidade Transportadoras Veículos …" at bounding box center [327, 177] width 655 height 355
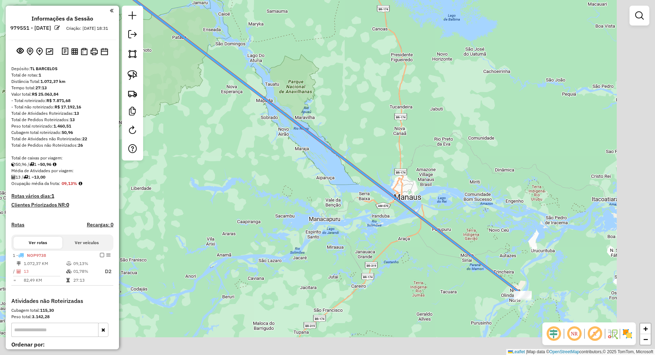
drag, startPoint x: 347, startPoint y: 209, endPoint x: 234, endPoint y: 90, distance: 164.1
click at [217, 85] on div "Janela de atendimento Grade de atendimento Capacidade Transportadoras Veículos …" at bounding box center [327, 177] width 655 height 355
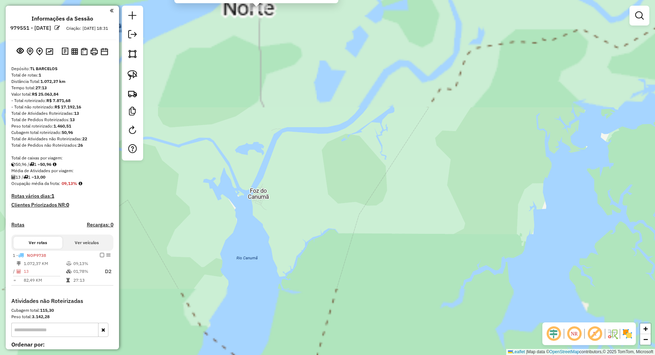
drag, startPoint x: 259, startPoint y: 176, endPoint x: 281, endPoint y: 262, distance: 89.1
click at [288, 340] on div "Atividade não roteirizada 489 - FRIOS E AC.J.COSTA Endereço: JANARY NUNES S/N B…" at bounding box center [327, 177] width 655 height 355
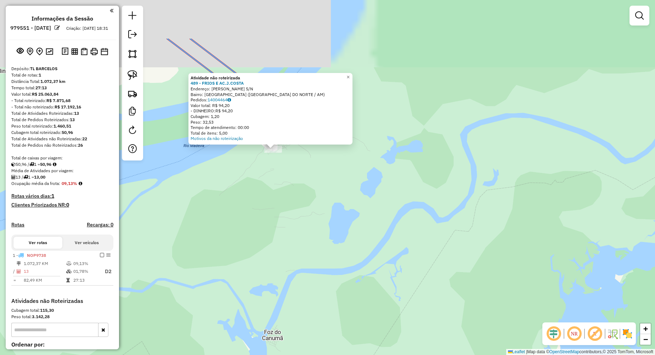
drag, startPoint x: 261, startPoint y: 157, endPoint x: 268, endPoint y: 276, distance: 119.2
click at [268, 282] on div "Atividade não roteirizada 489 - FRIOS E AC.J.COSTA Endereço: JANARY NUNES S/N B…" at bounding box center [327, 177] width 655 height 355
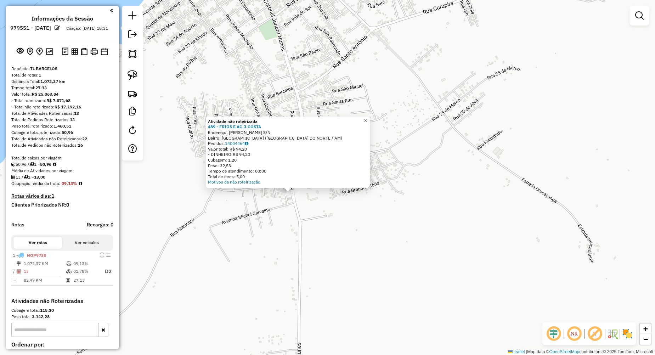
drag, startPoint x: 372, startPoint y: 119, endPoint x: 354, endPoint y: 134, distance: 23.1
click at [367, 119] on span "×" at bounding box center [365, 121] width 3 height 6
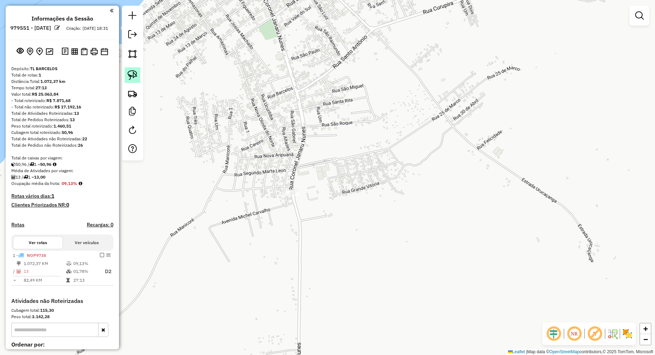
click at [135, 77] on img at bounding box center [133, 75] width 10 height 10
drag, startPoint x: 279, startPoint y: 193, endPoint x: 300, endPoint y: 198, distance: 21.0
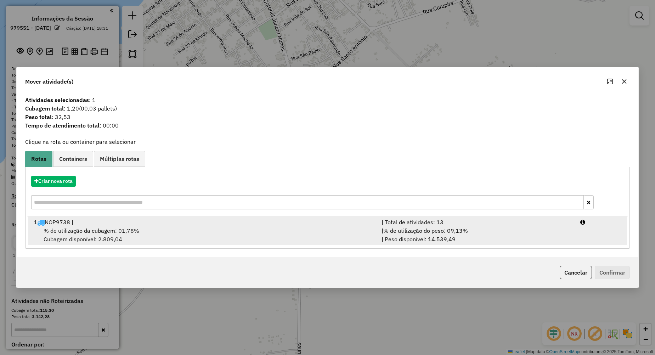
click at [286, 228] on div "% de utilização da cubagem: 01,78% Cubagem disponível: 2.809,04" at bounding box center [202, 234] width 347 height 17
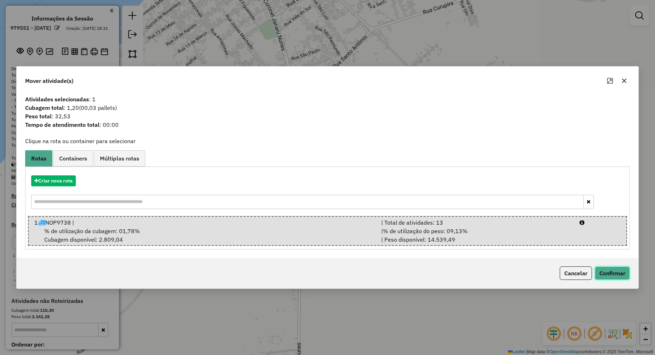
click at [616, 272] on button "Confirmar" at bounding box center [612, 272] width 35 height 13
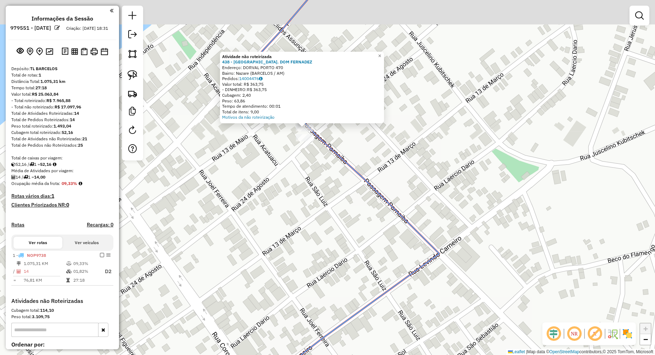
drag, startPoint x: 314, startPoint y: 141, endPoint x: 309, endPoint y: 190, distance: 48.7
click at [309, 190] on div "Atividade não roteirizada 438 - CHURRA. [PERSON_NAME] Endereço: DORVAL PORTO 47…" at bounding box center [327, 177] width 655 height 355
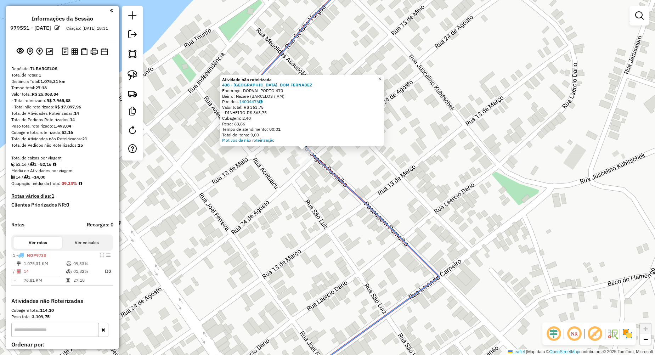
drag, startPoint x: 383, startPoint y: 75, endPoint x: 376, endPoint y: 89, distance: 16.0
click at [381, 76] on span "×" at bounding box center [379, 79] width 3 height 6
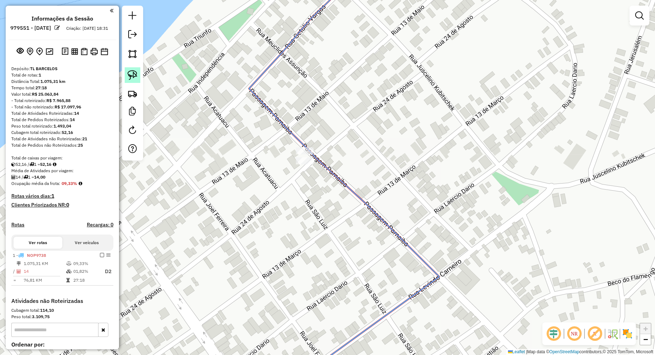
click at [133, 73] on img at bounding box center [133, 75] width 10 height 10
click at [302, 152] on div "Janela de atendimento Grade de atendimento Capacidade Transportadoras Veículos …" at bounding box center [327, 177] width 655 height 355
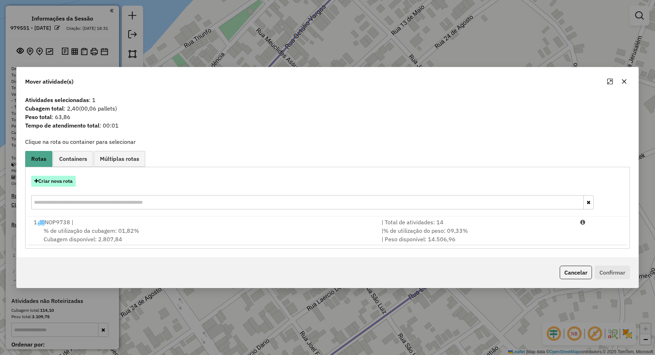
click at [69, 181] on button "Criar nova rota" at bounding box center [53, 181] width 45 height 11
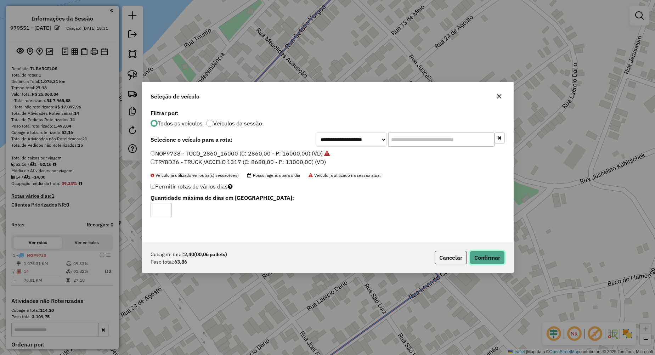
click at [479, 257] on button "Confirmar" at bounding box center [487, 257] width 35 height 13
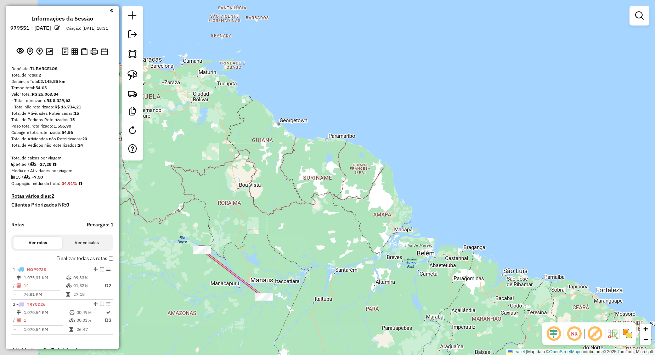
drag, startPoint x: 186, startPoint y: 292, endPoint x: 300, endPoint y: 312, distance: 115.5
click at [300, 312] on div "Janela de atendimento Grade de atendimento Capacidade Transportadoras Veículos …" at bounding box center [327, 177] width 655 height 355
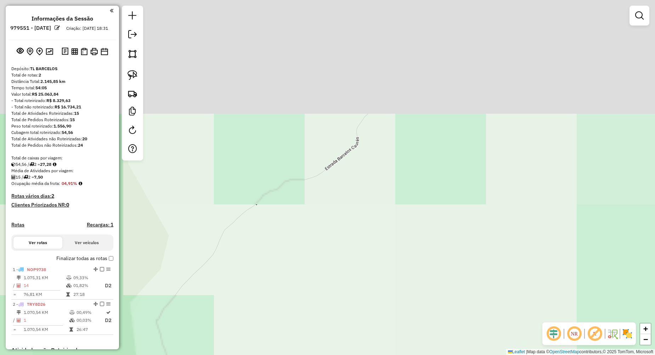
drag, startPoint x: 305, startPoint y: 267, endPoint x: 250, endPoint y: 329, distance: 83.5
click at [253, 340] on html "Aguarde... Pop-up bloqueado! Seu navegador bloqueou automáticamente a abertura …" at bounding box center [327, 177] width 655 height 355
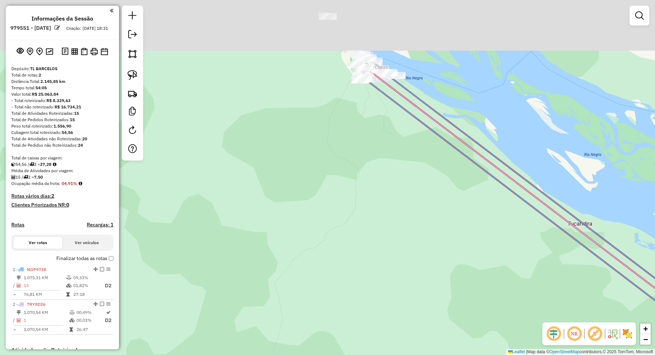
drag, startPoint x: 360, startPoint y: 128, endPoint x: 302, endPoint y: 317, distance: 197.4
click at [309, 288] on div "Janela de atendimento Grade de atendimento Capacidade Transportadoras Veículos …" at bounding box center [327, 177] width 655 height 355
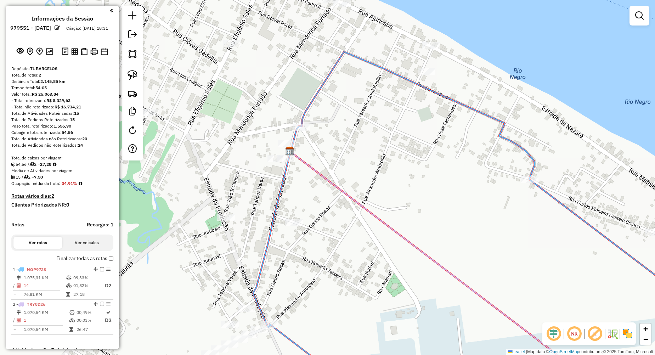
drag, startPoint x: 282, startPoint y: 248, endPoint x: 341, endPoint y: 268, distance: 62.5
click at [341, 268] on div "Janela de atendimento Grade de atendimento Capacidade Transportadoras Veículos …" at bounding box center [327, 177] width 655 height 355
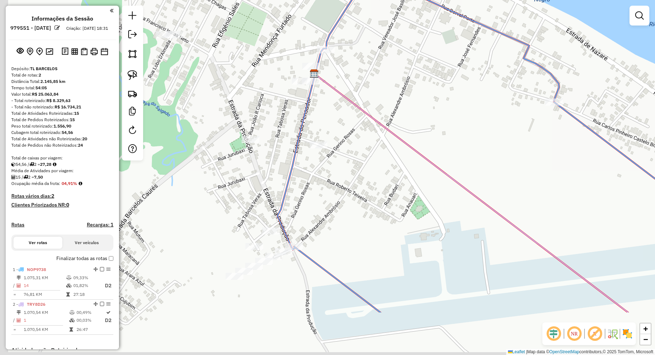
drag, startPoint x: 319, startPoint y: 295, endPoint x: 336, endPoint y: 209, distance: 88.0
click at [336, 209] on div "Janela de atendimento Grade de atendimento Capacidade Transportadoras Veículos …" at bounding box center [327, 177] width 655 height 355
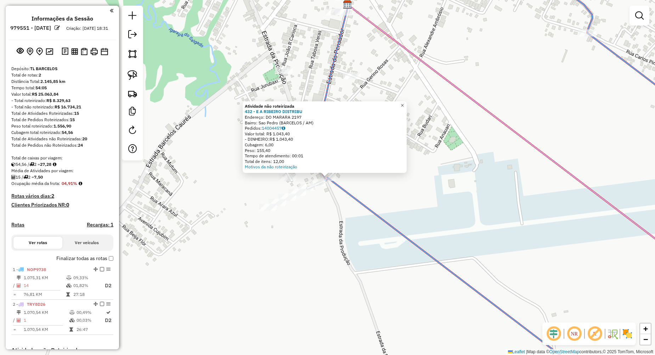
click at [404, 103] on span "×" at bounding box center [402, 105] width 3 height 6
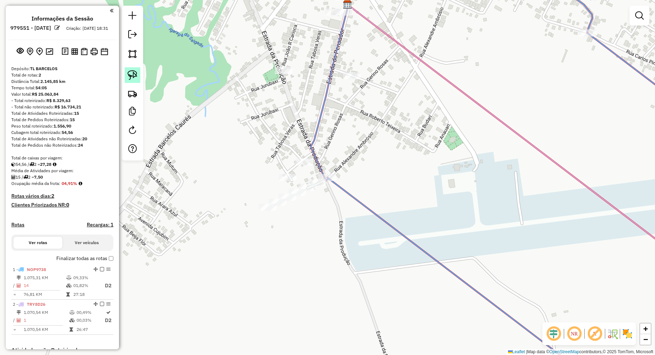
click at [132, 76] on img at bounding box center [133, 75] width 10 height 10
drag, startPoint x: 317, startPoint y: 171, endPoint x: 330, endPoint y: 184, distance: 19.0
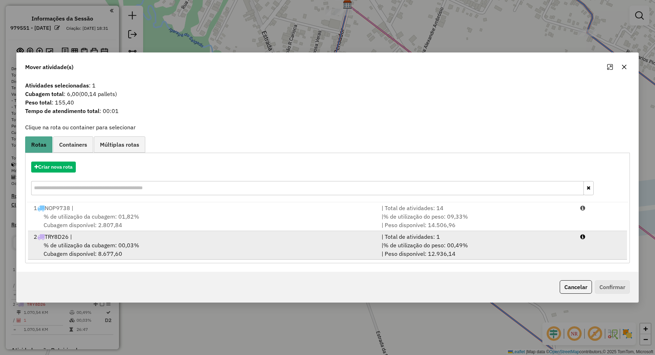
click at [301, 245] on div "% de utilização da cubagem: 00,03% Cubagem disponível: 8.677,60" at bounding box center [202, 249] width 347 height 17
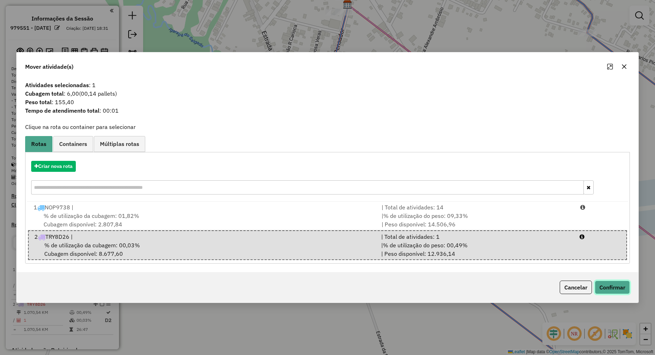
click at [616, 288] on button "Confirmar" at bounding box center [612, 287] width 35 height 13
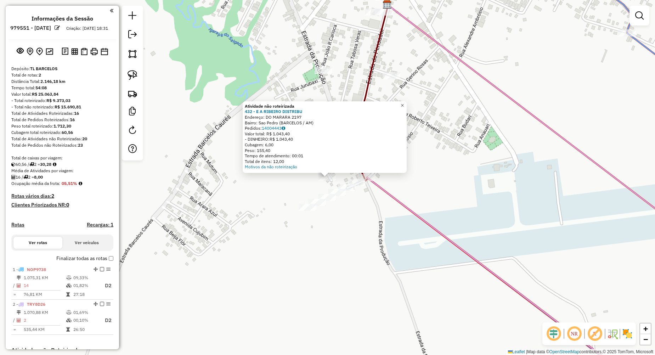
click at [404, 103] on span "×" at bounding box center [402, 105] width 3 height 6
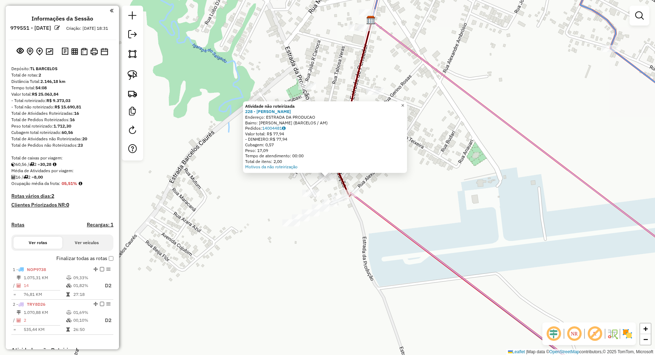
click at [404, 104] on span "×" at bounding box center [402, 105] width 3 height 6
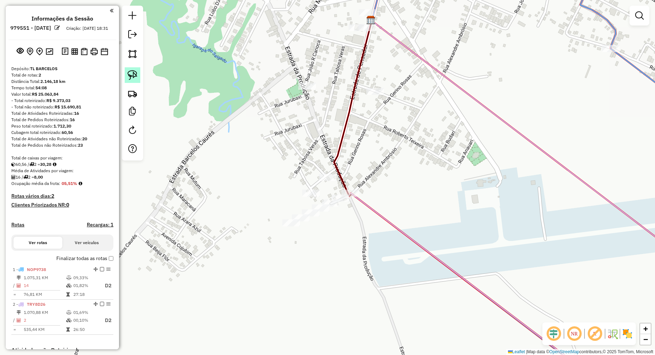
click at [127, 72] on link at bounding box center [133, 75] width 16 height 16
drag, startPoint x: 297, startPoint y: 196, endPoint x: 310, endPoint y: 200, distance: 13.1
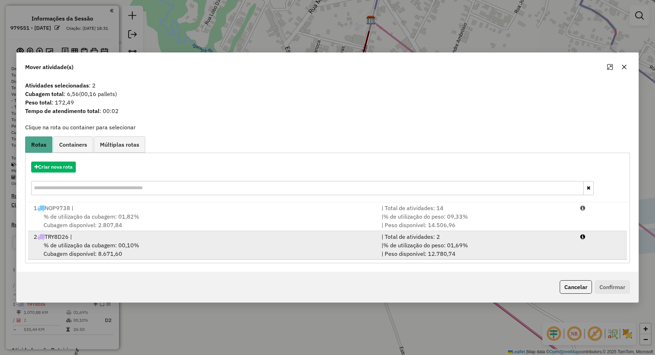
click at [280, 244] on div "% de utilização da cubagem: 00,10% Cubagem disponível: 8.671,60" at bounding box center [202, 249] width 347 height 17
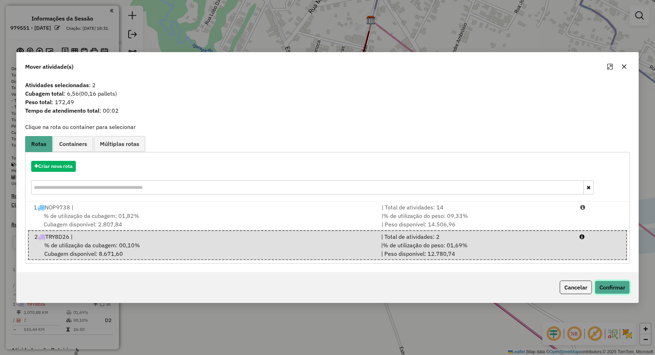
click at [617, 287] on button "Confirmar" at bounding box center [612, 287] width 35 height 13
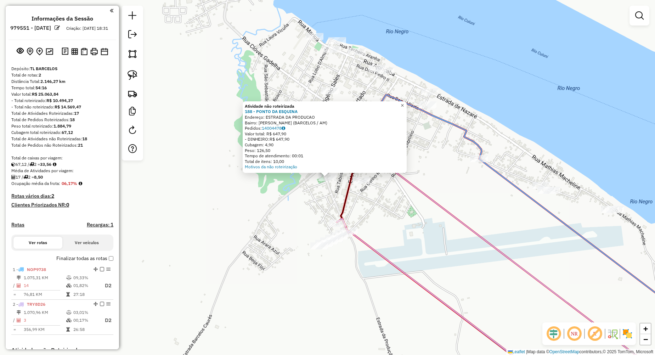
click at [404, 102] on span "×" at bounding box center [402, 105] width 3 height 6
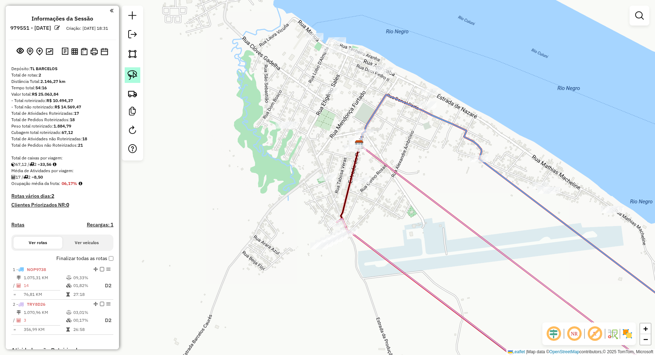
click at [131, 75] on img at bounding box center [133, 75] width 10 height 10
drag, startPoint x: 311, startPoint y: 177, endPoint x: 345, endPoint y: 191, distance: 35.9
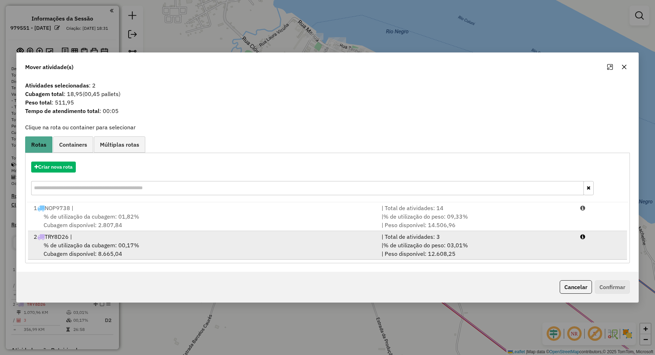
click at [307, 250] on div "% de utilização da cubagem: 00,17% Cubagem disponível: 8.665,04" at bounding box center [202, 249] width 347 height 17
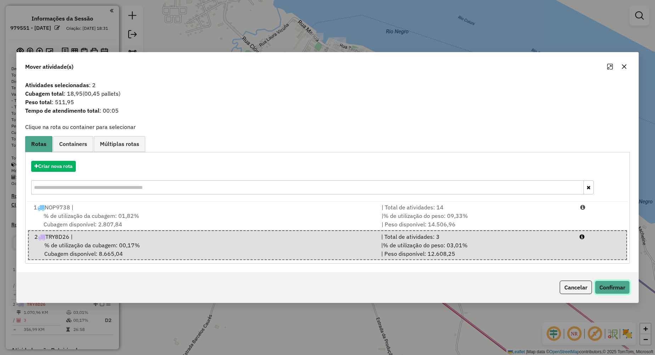
click at [611, 284] on button "Confirmar" at bounding box center [612, 287] width 35 height 13
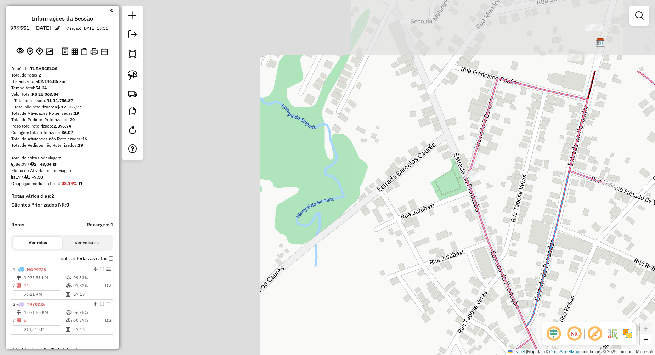
drag, startPoint x: 360, startPoint y: 130, endPoint x: 535, endPoint y: 209, distance: 191.8
click at [655, 237] on html "Aguarde... Pop-up bloqueado! Seu navegador bloqueou automáticamente a abertura …" at bounding box center [327, 177] width 655 height 355
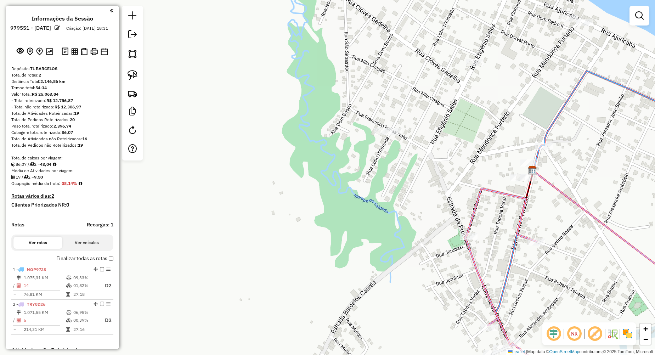
drag, startPoint x: 441, startPoint y: 262, endPoint x: 344, endPoint y: 286, distance: 100.3
click at [344, 286] on div "Janela de atendimento Grade de atendimento Capacidade Transportadoras Veículos …" at bounding box center [327, 177] width 655 height 355
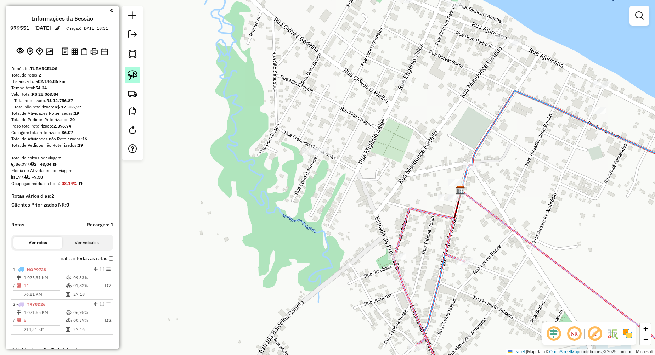
click at [136, 79] on img at bounding box center [133, 75] width 10 height 10
drag, startPoint x: 305, startPoint y: 159, endPoint x: 326, endPoint y: 158, distance: 20.6
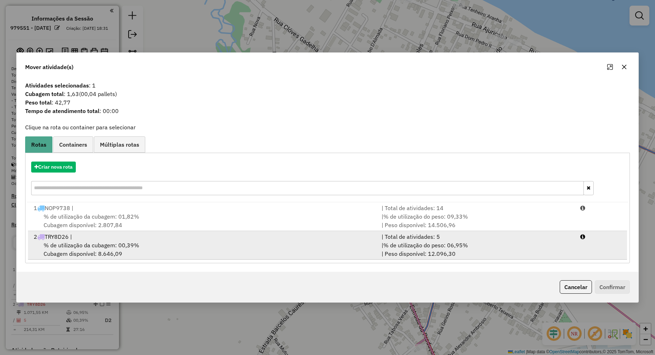
click at [174, 250] on div "% de utilização da cubagem: 00,39% Cubagem disponível: 8.646,09" at bounding box center [202, 249] width 347 height 17
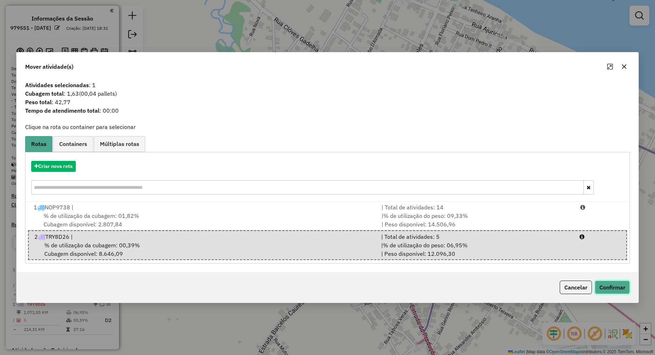
click at [617, 290] on button "Confirmar" at bounding box center [612, 287] width 35 height 13
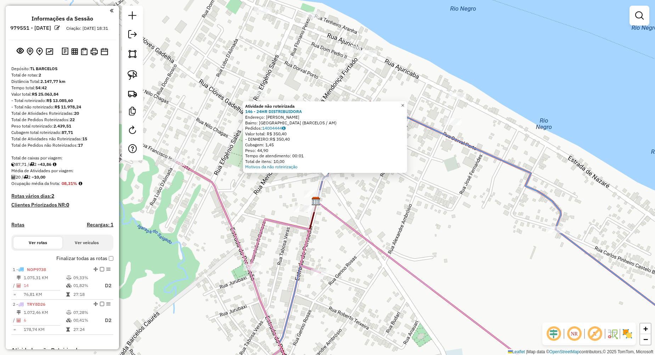
click at [404, 104] on span "×" at bounding box center [402, 105] width 3 height 6
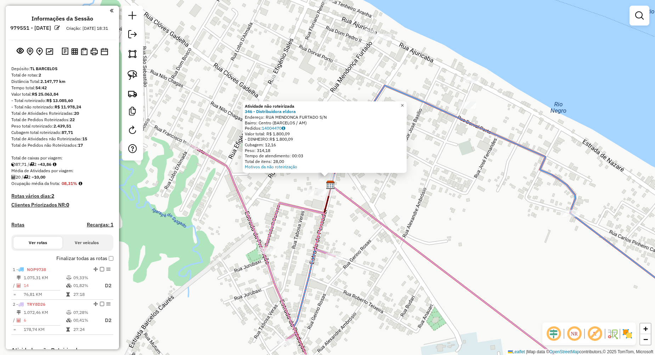
click at [404, 104] on span "×" at bounding box center [402, 105] width 3 height 6
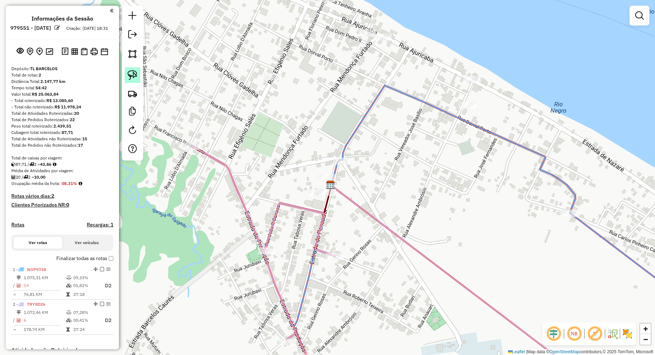
click at [134, 77] on img at bounding box center [133, 75] width 10 height 10
drag, startPoint x: 314, startPoint y: 174, endPoint x: 320, endPoint y: 181, distance: 9.1
click at [320, 181] on div "Janela de atendimento Grade de atendimento Capacidade Transportadoras Veículos …" at bounding box center [327, 177] width 655 height 355
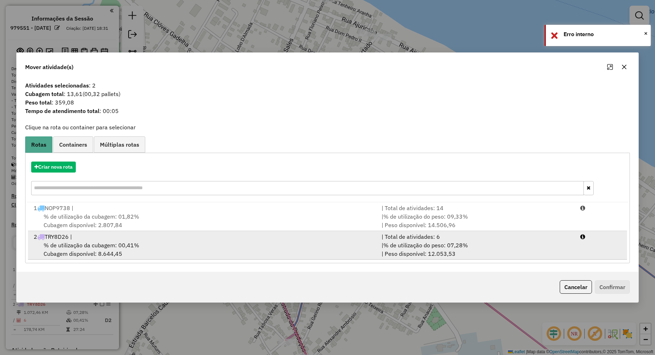
click at [236, 245] on div "% de utilização da cubagem: 00,41% Cubagem disponível: 8.644,45" at bounding box center [202, 249] width 347 height 17
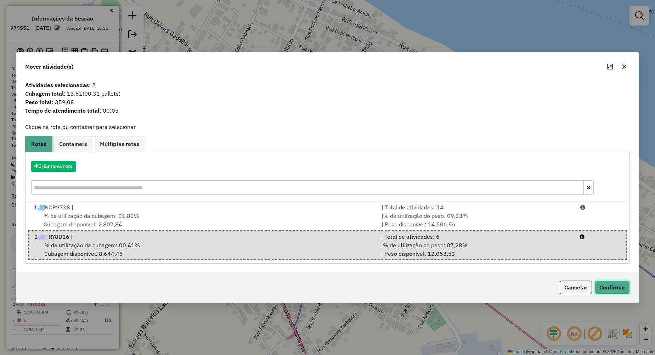
click at [619, 285] on button "Confirmar" at bounding box center [612, 287] width 35 height 13
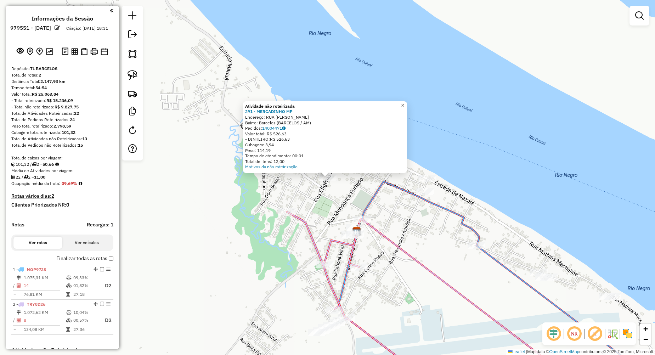
click at [404, 103] on span "×" at bounding box center [402, 105] width 3 height 6
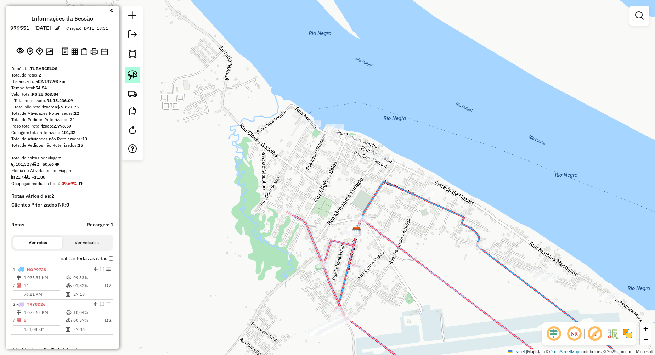
click at [130, 74] on img at bounding box center [133, 75] width 10 height 10
click at [336, 180] on div "Janela de atendimento Grade de atendimento Capacidade Transportadoras Veículos …" at bounding box center [327, 177] width 655 height 355
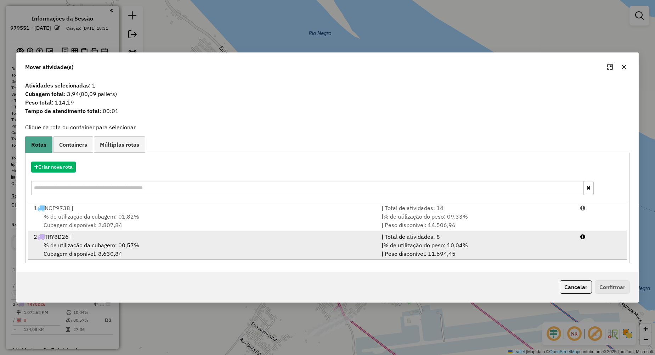
click at [200, 241] on div "% de utilização da cubagem: 00,57% Cubagem disponível: 8.630,84" at bounding box center [202, 249] width 347 height 17
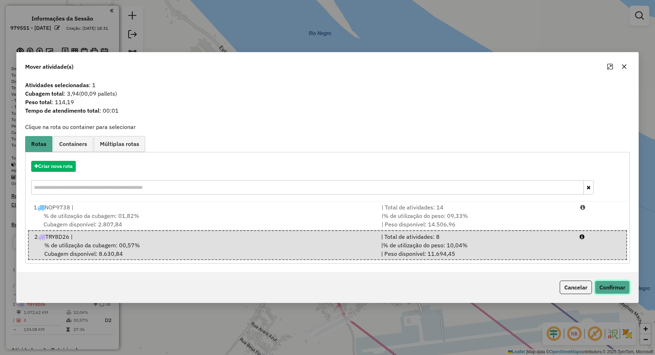
click at [626, 288] on button "Confirmar" at bounding box center [612, 287] width 35 height 13
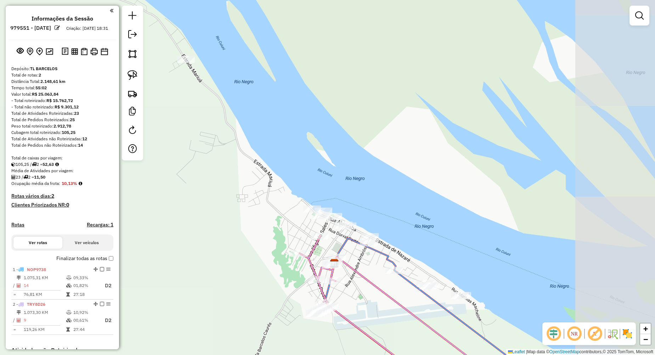
drag, startPoint x: 435, startPoint y: 266, endPoint x: 290, endPoint y: 224, distance: 151.6
click at [291, 227] on div "Janela de atendimento Grade de atendimento Capacidade Transportadoras Veículos …" at bounding box center [327, 177] width 655 height 355
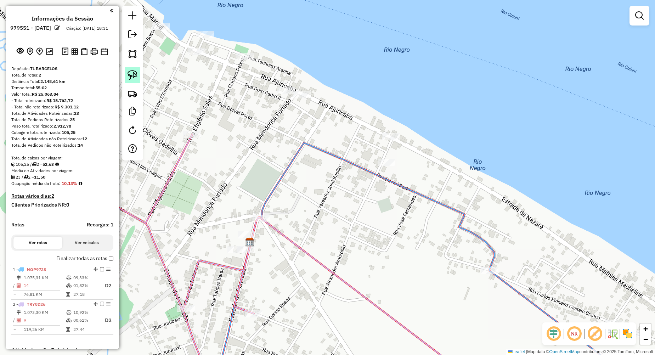
click at [130, 73] on img at bounding box center [133, 75] width 10 height 10
drag, startPoint x: 274, startPoint y: 92, endPoint x: 301, endPoint y: 104, distance: 29.5
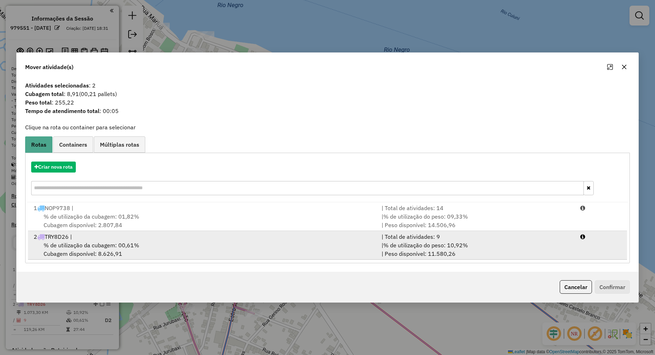
click at [280, 256] on div "% de utilização da cubagem: 00,61% Cubagem disponível: 8.626,91" at bounding box center [202, 249] width 347 height 17
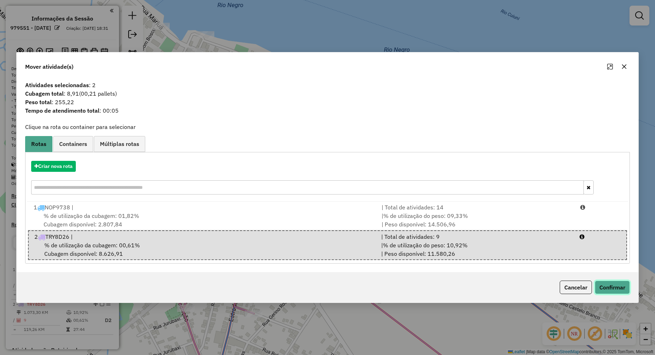
click at [614, 285] on button "Confirmar" at bounding box center [612, 287] width 35 height 13
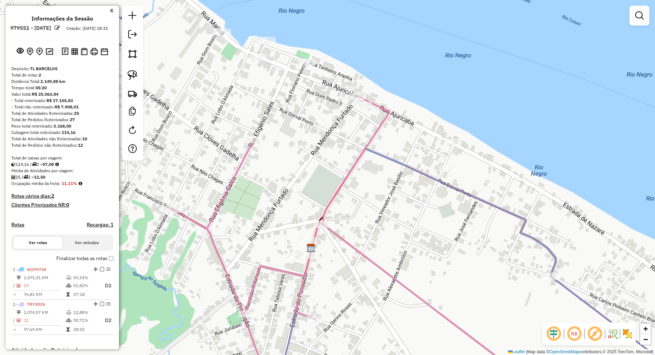
click at [452, 146] on div at bounding box center [452, 142] width 18 height 7
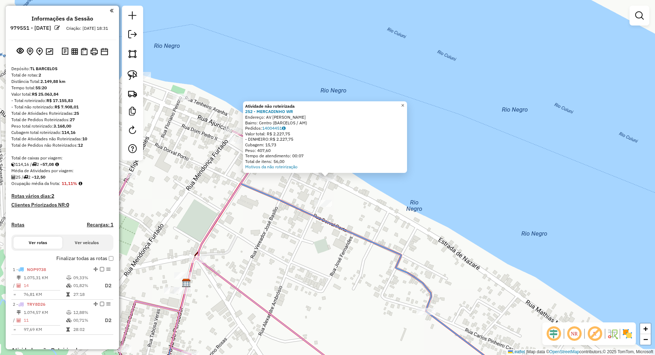
click at [404, 102] on span "×" at bounding box center [402, 105] width 3 height 6
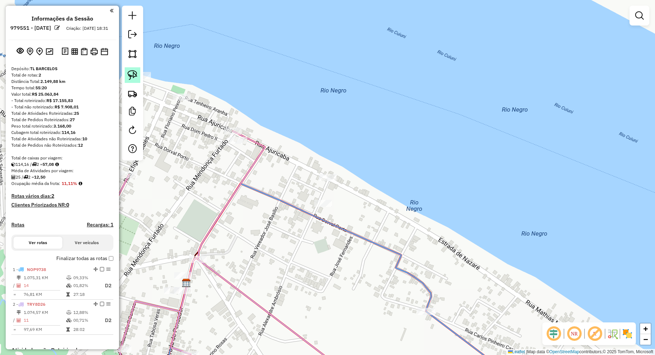
click at [128, 76] on img at bounding box center [133, 75] width 10 height 10
drag, startPoint x: 312, startPoint y: 180, endPoint x: 311, endPoint y: 199, distance: 18.8
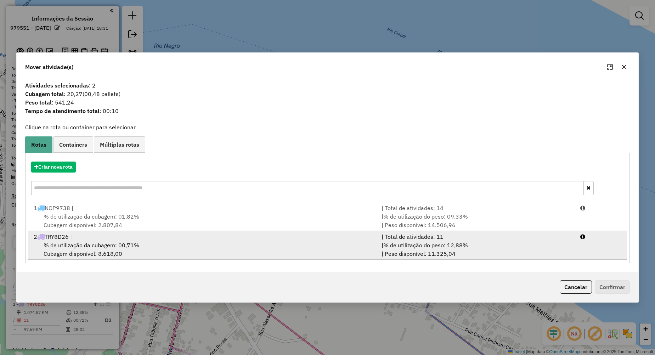
click at [306, 251] on div "% de utilização da cubagem: 00,71% Cubagem disponível: 8.618,00" at bounding box center [202, 249] width 347 height 17
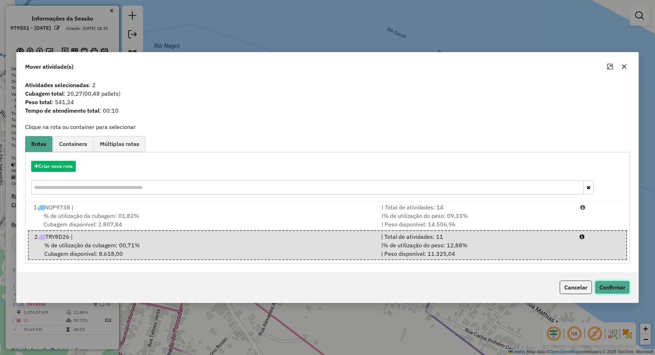
click at [615, 287] on button "Confirmar" at bounding box center [612, 287] width 35 height 13
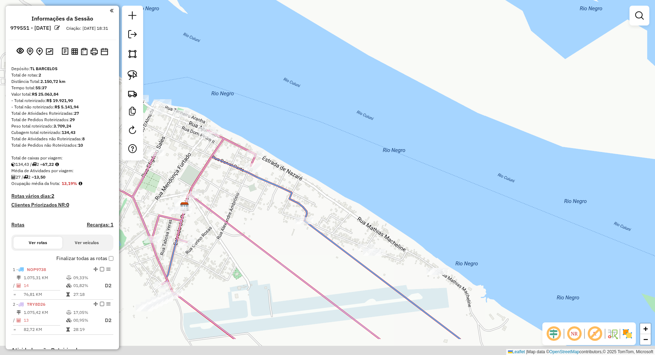
drag, startPoint x: 387, startPoint y: 306, endPoint x: 301, endPoint y: 234, distance: 111.4
click at [298, 235] on div "Janela de atendimento Grade de atendimento Capacidade Transportadoras Veículos …" at bounding box center [327, 177] width 655 height 355
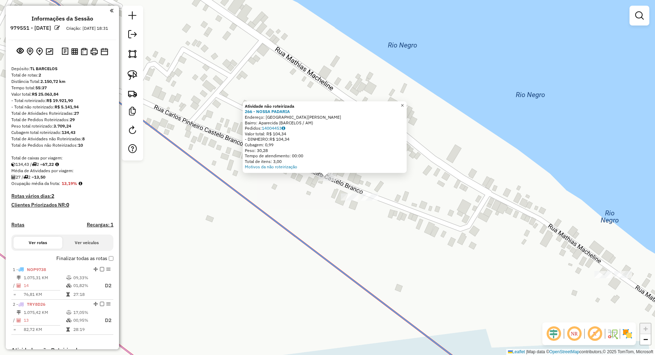
click at [404, 104] on span "×" at bounding box center [402, 105] width 3 height 6
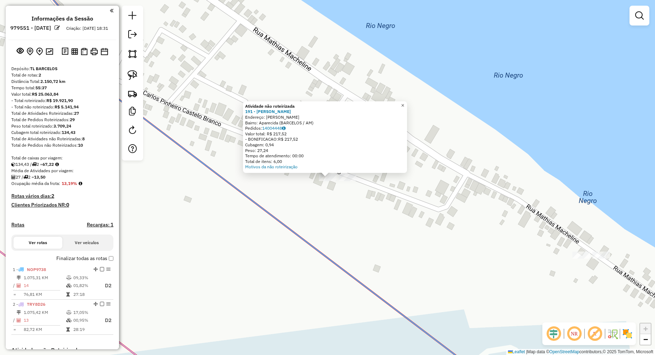
drag, startPoint x: 408, startPoint y: 104, endPoint x: 376, endPoint y: 146, distance: 52.6
click at [404, 104] on span "×" at bounding box center [402, 105] width 3 height 6
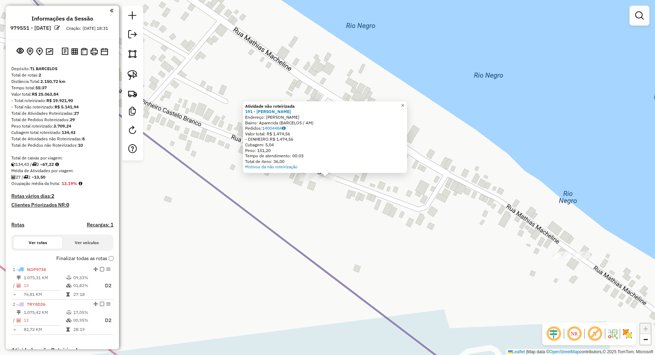
click at [404, 103] on span "×" at bounding box center [402, 105] width 3 height 6
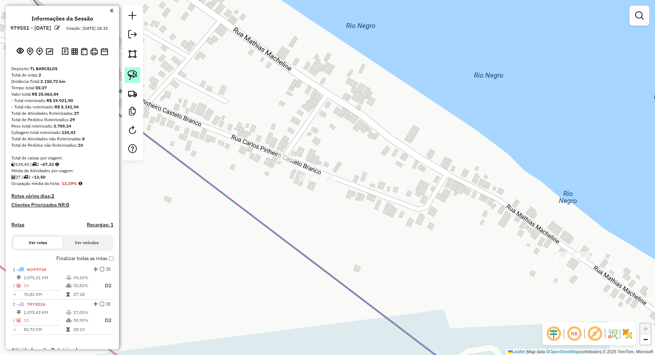
click at [137, 73] on img at bounding box center [133, 75] width 10 height 10
drag, startPoint x: 277, startPoint y: 167, endPoint x: 306, endPoint y: 186, distance: 34.8
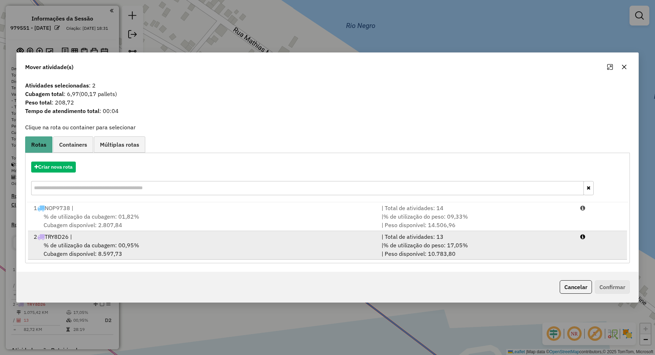
click at [304, 253] on div "% de utilização da cubagem: 00,95% Cubagem disponível: 8.597,73" at bounding box center [202, 249] width 347 height 17
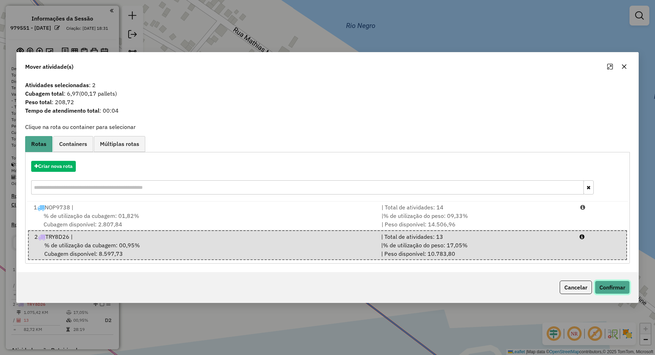
click at [617, 283] on button "Confirmar" at bounding box center [612, 287] width 35 height 13
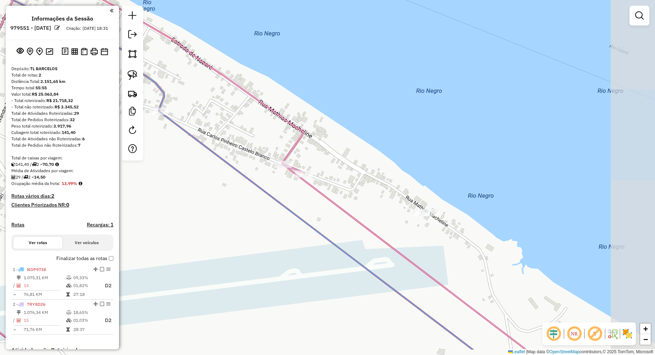
drag, startPoint x: 538, startPoint y: 281, endPoint x: 424, endPoint y: 231, distance: 123.9
click at [428, 234] on div "Janela de atendimento Grade de atendimento Capacidade Transportadoras Veículos …" at bounding box center [327, 177] width 655 height 355
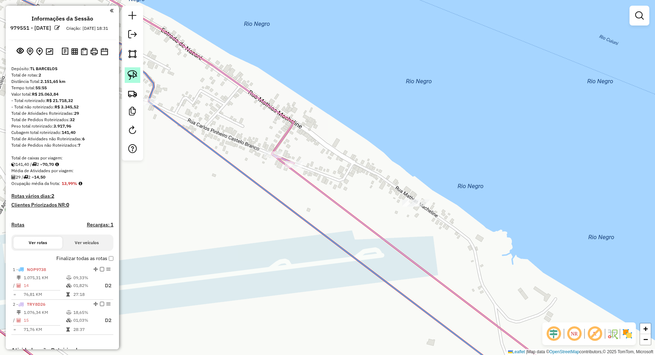
click at [129, 77] on img at bounding box center [133, 75] width 10 height 10
drag, startPoint x: 400, startPoint y: 210, endPoint x: 428, endPoint y: 212, distance: 28.4
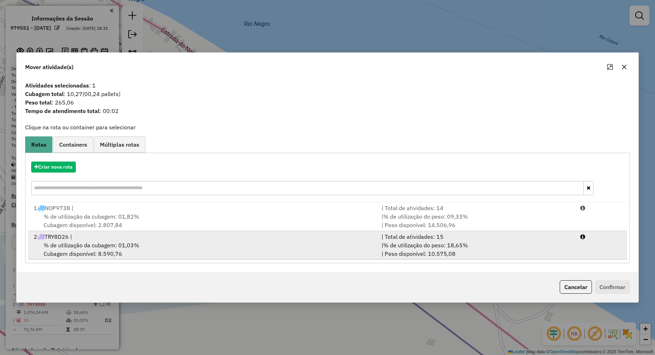
click at [282, 247] on div "% de utilização da cubagem: 01,03% Cubagem disponível: 8.590,76" at bounding box center [202, 249] width 347 height 17
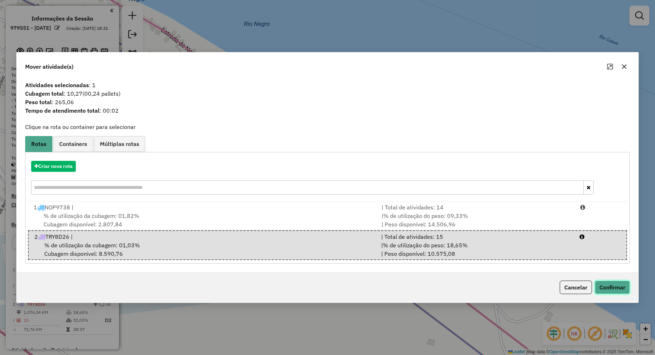
click at [604, 287] on button "Confirmar" at bounding box center [612, 287] width 35 height 13
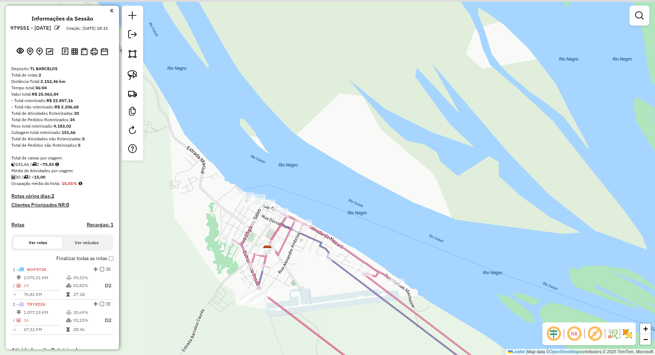
drag, startPoint x: 293, startPoint y: 282, endPoint x: 331, endPoint y: 293, distance: 39.2
click at [331, 293] on div "Janela de atendimento Grade de atendimento Capacidade Transportadoras Veículos …" at bounding box center [327, 177] width 655 height 355
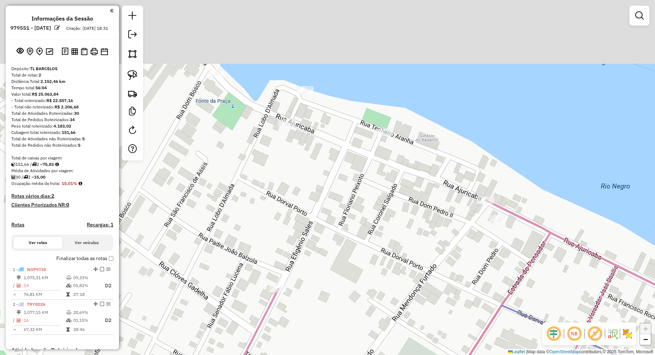
drag, startPoint x: 285, startPoint y: 176, endPoint x: 295, endPoint y: 282, distance: 107.0
click at [303, 332] on div "Janela de atendimento Grade de atendimento Capacidade Transportadoras Veículos …" at bounding box center [327, 177] width 655 height 355
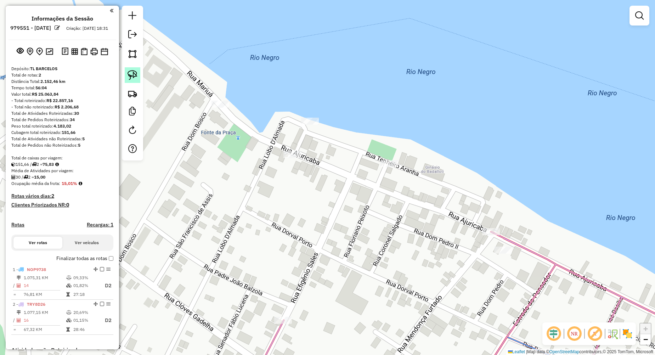
click at [132, 76] on img at bounding box center [133, 75] width 10 height 10
drag, startPoint x: 282, startPoint y: 164, endPoint x: 314, endPoint y: 156, distance: 33.1
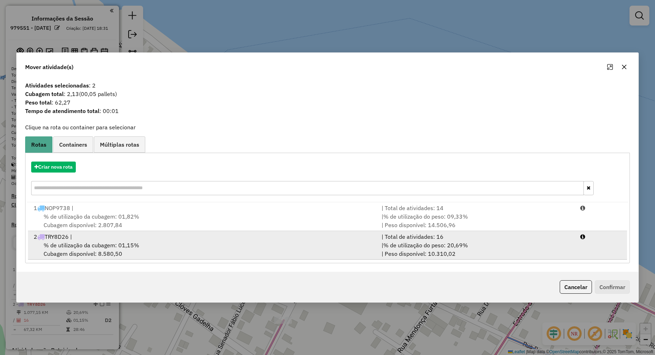
click at [255, 248] on div "% de utilização da cubagem: 01,15% Cubagem disponível: 8.580,50" at bounding box center [202, 249] width 347 height 17
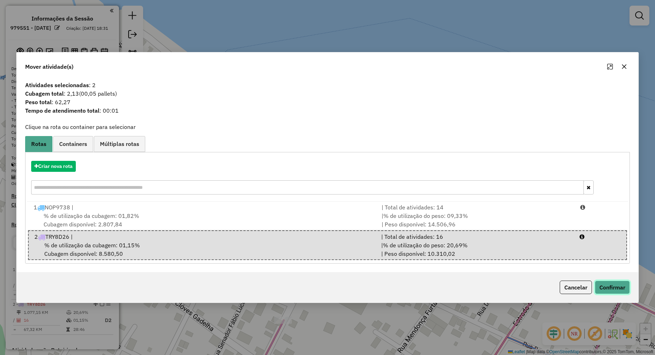
click at [627, 290] on button "Confirmar" at bounding box center [612, 287] width 35 height 13
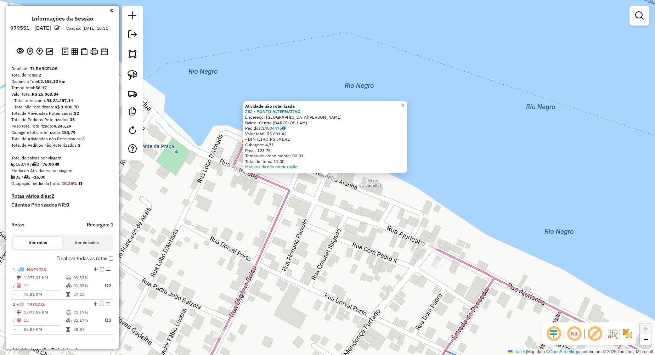
click at [404, 105] on span "×" at bounding box center [402, 105] width 3 height 6
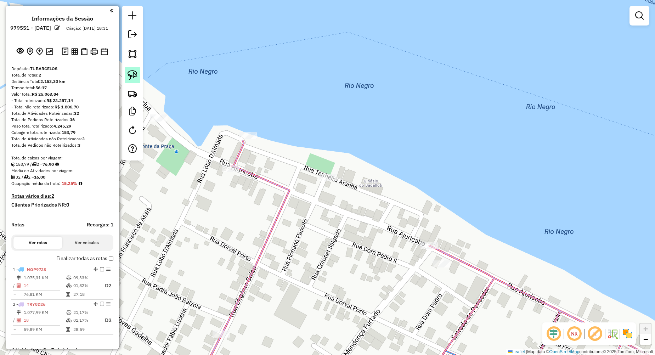
click at [134, 78] on img at bounding box center [133, 75] width 10 height 10
drag, startPoint x: 317, startPoint y: 183, endPoint x: 333, endPoint y: 187, distance: 16.8
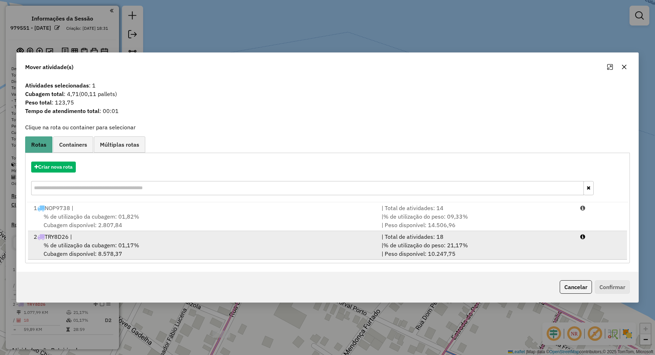
click at [323, 244] on div "% de utilização da cubagem: 01,17% Cubagem disponível: 8.578,37" at bounding box center [202, 249] width 347 height 17
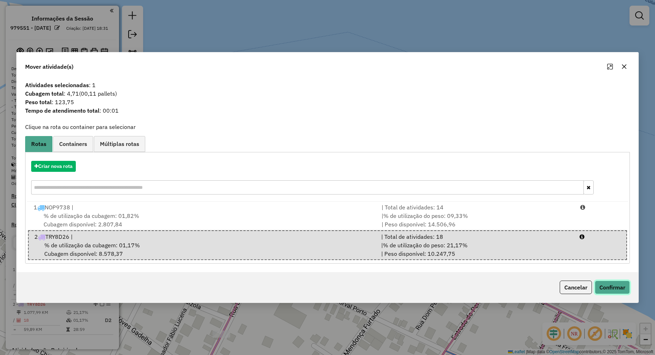
click at [611, 288] on button "Confirmar" at bounding box center [612, 287] width 35 height 13
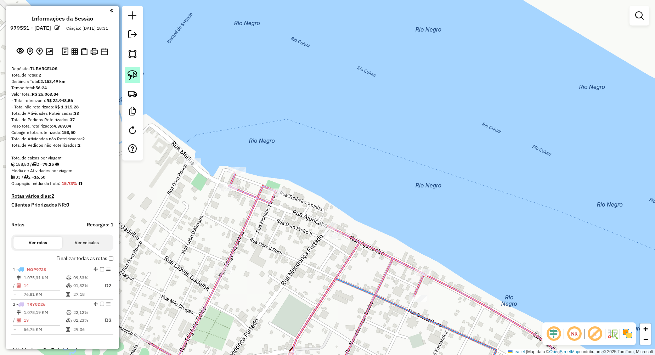
click at [131, 73] on img at bounding box center [133, 75] width 10 height 10
drag, startPoint x: 180, startPoint y: 158, endPoint x: 197, endPoint y: 171, distance: 20.9
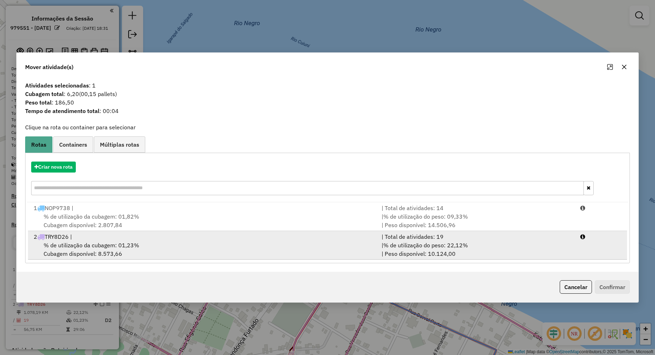
click at [194, 243] on div "% de utilização da cubagem: 01,23% Cubagem disponível: 8.573,66" at bounding box center [202, 249] width 347 height 17
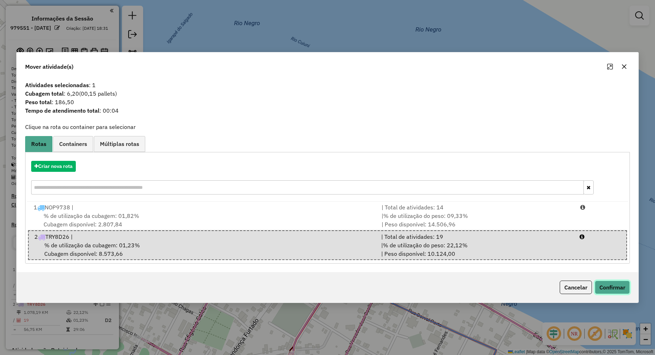
click at [604, 285] on button "Confirmar" at bounding box center [612, 287] width 35 height 13
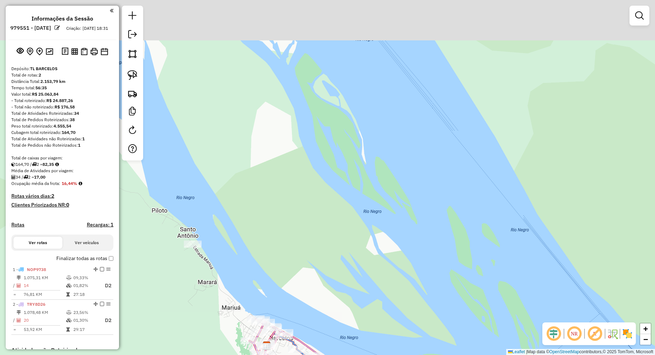
drag, startPoint x: 157, startPoint y: 218, endPoint x: 200, endPoint y: 316, distance: 106.7
click at [202, 331] on div "Janela de atendimento Grade de atendimento Capacidade Transportadoras Veículos …" at bounding box center [327, 177] width 655 height 355
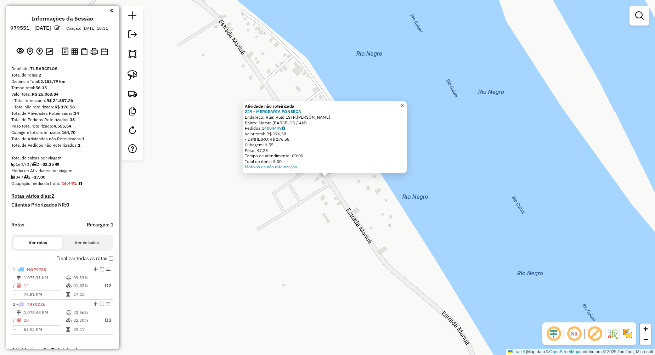
click at [404, 103] on span "×" at bounding box center [402, 105] width 3 height 6
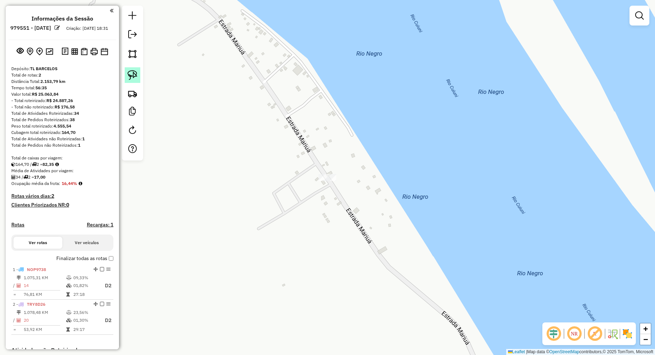
click at [134, 76] on img at bounding box center [133, 75] width 10 height 10
drag, startPoint x: 317, startPoint y: 184, endPoint x: 326, endPoint y: 192, distance: 11.8
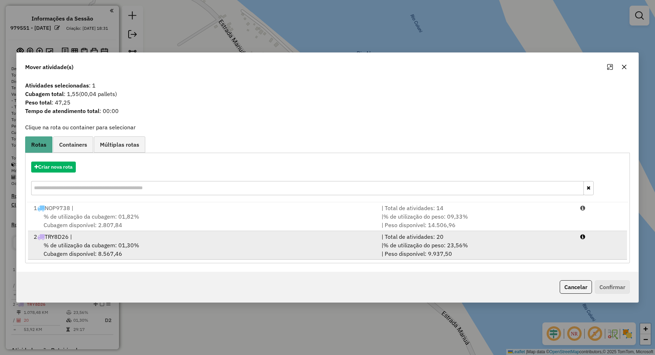
click at [295, 248] on div "% de utilização da cubagem: 01,30% Cubagem disponível: 8.567,46" at bounding box center [202, 249] width 347 height 17
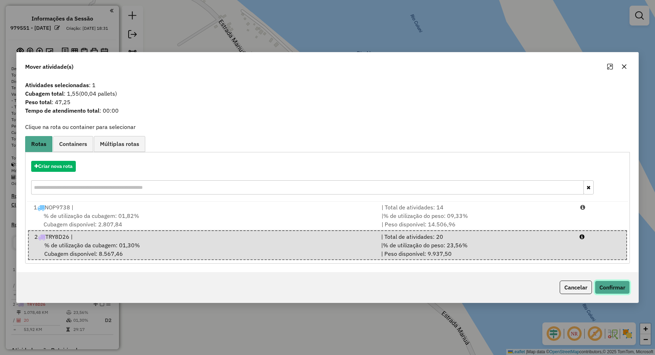
click at [608, 285] on button "Confirmar" at bounding box center [612, 287] width 35 height 13
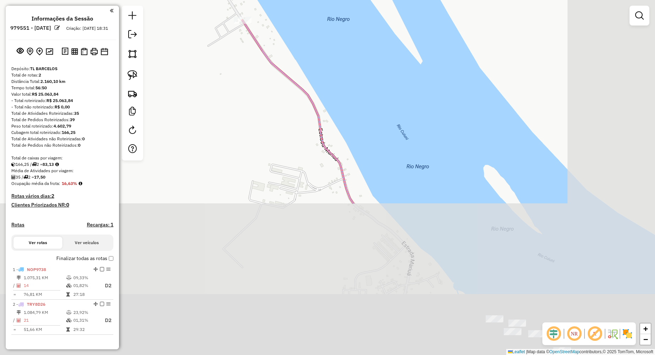
drag, startPoint x: 365, startPoint y: 292, endPoint x: 273, endPoint y: 45, distance: 263.3
click at [271, 36] on div "Janela de atendimento Grade de atendimento Capacidade Transportadoras Veículos …" at bounding box center [327, 177] width 655 height 355
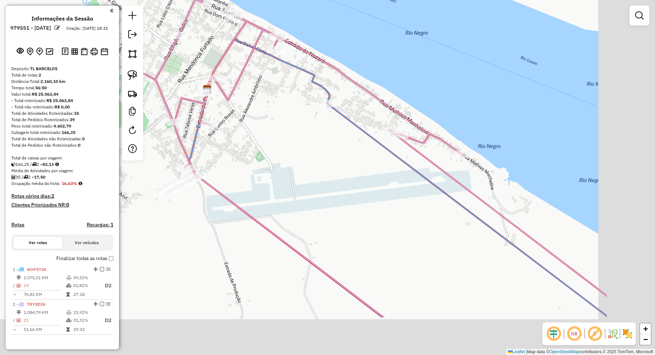
drag, startPoint x: 436, startPoint y: 267, endPoint x: 294, endPoint y: 152, distance: 182.6
click at [289, 150] on div "Janela de atendimento Grade de atendimento Capacidade Transportadoras Veículos …" at bounding box center [327, 177] width 655 height 355
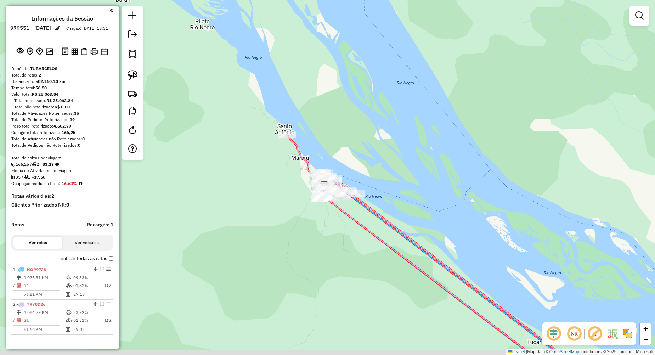
drag, startPoint x: 413, startPoint y: 290, endPoint x: 266, endPoint y: 141, distance: 209.9
click at [266, 143] on div "Janela de atendimento Grade de atendimento Capacidade Transportadoras Veículos …" at bounding box center [327, 177] width 655 height 355
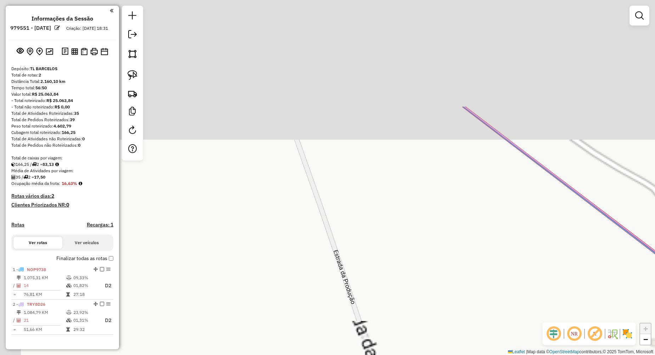
drag, startPoint x: 279, startPoint y: 168, endPoint x: 343, endPoint y: 301, distance: 147.7
click at [337, 335] on div "Janela de atendimento Grade de atendimento Capacidade Transportadoras Veículos …" at bounding box center [327, 177] width 655 height 355
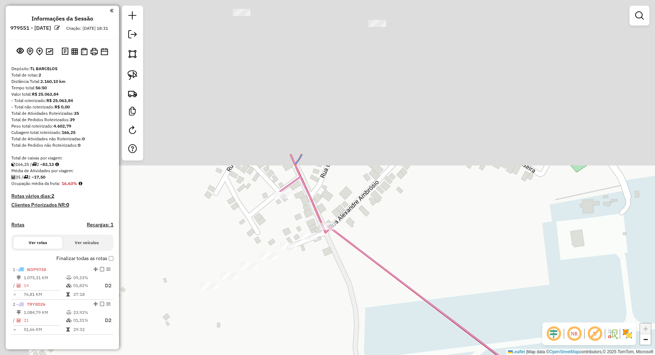
drag, startPoint x: 257, startPoint y: 155, endPoint x: 320, endPoint y: 351, distance: 205.7
click at [320, 340] on div "Janela de atendimento Grade de atendimento Capacidade Transportadoras Veículos …" at bounding box center [327, 177] width 655 height 355
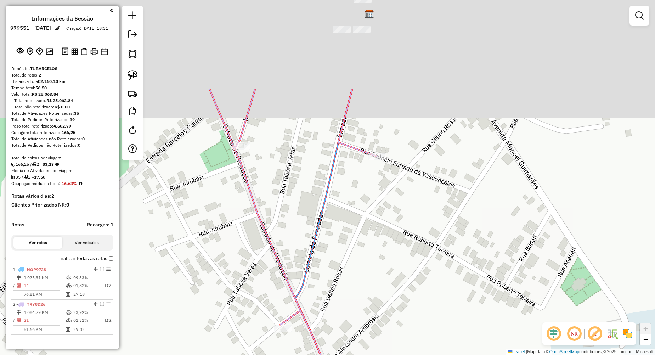
drag, startPoint x: 355, startPoint y: 174, endPoint x: 346, endPoint y: 355, distance: 180.5
click at [346, 340] on html "Aguarde... Pop-up bloqueado! Seu navegador bloqueou automáticamente a abertura …" at bounding box center [327, 177] width 655 height 355
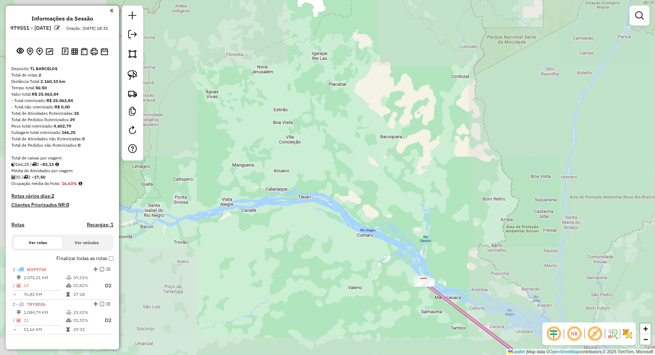
drag, startPoint x: 439, startPoint y: 313, endPoint x: 296, endPoint y: 45, distance: 304.4
click at [304, 108] on div "Janela de atendimento Grade de atendimento Capacidade Transportadoras Veículos …" at bounding box center [327, 177] width 655 height 355
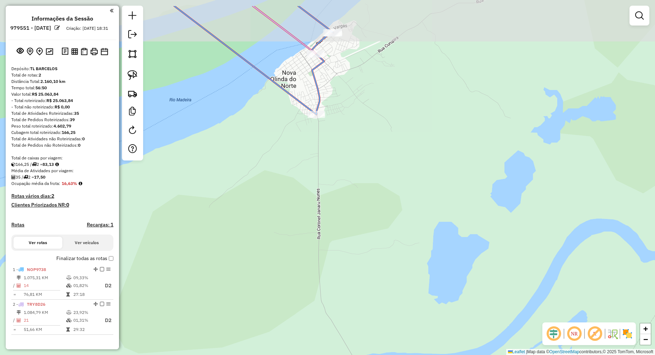
drag, startPoint x: 329, startPoint y: 34, endPoint x: 363, endPoint y: 107, distance: 80.5
click at [363, 107] on div "Rota 2 - Placa TRY8D26 228 - PRY MATOS Janela de atendimento Grade de atendimen…" at bounding box center [327, 177] width 655 height 355
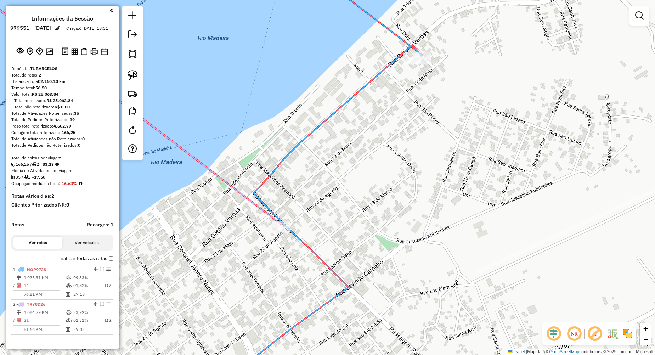
drag, startPoint x: 372, startPoint y: 130, endPoint x: 451, endPoint y: 53, distance: 109.7
click at [450, 56] on div "Rota 2 - Placa TRY8D26 228 - PRY MATOS Janela de atendimento Grade de atendimen…" at bounding box center [327, 177] width 655 height 355
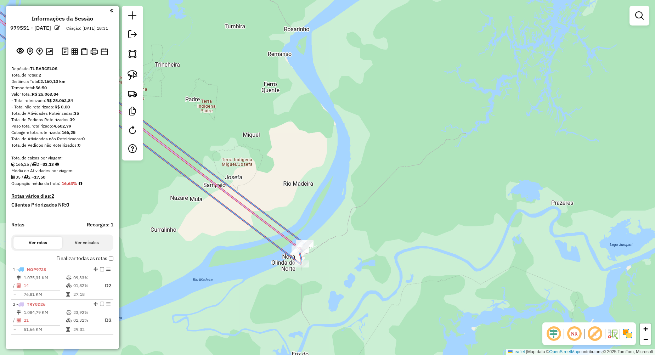
click at [331, 264] on div "Rota 2 - Placa TRY8D26 228 - PRY MATOS Janela de atendimento Grade de atendimen…" at bounding box center [327, 177] width 655 height 355
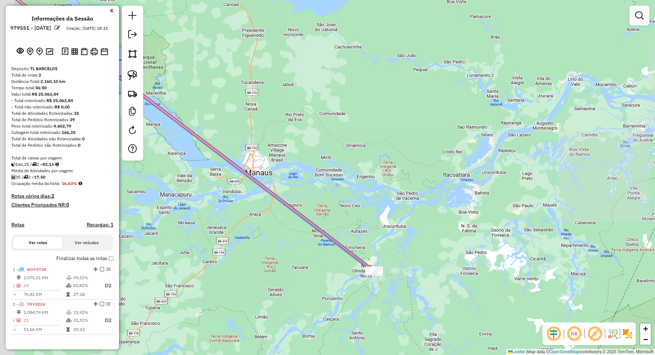
drag, startPoint x: 312, startPoint y: 274, endPoint x: 444, endPoint y: 284, distance: 132.1
click at [444, 284] on div "Janela de atendimento Grade de atendimento Capacidade Transportadoras Veículos …" at bounding box center [327, 177] width 655 height 355
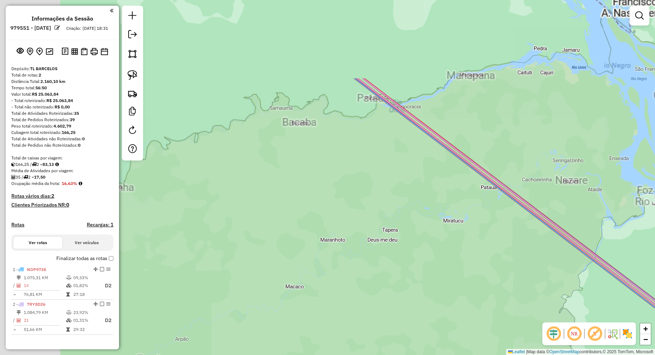
drag, startPoint x: 332, startPoint y: 238, endPoint x: 298, endPoint y: 218, distance: 39.2
click at [334, 242] on div "Janela de atendimento Grade de atendimento Capacidade Transportadoras Veículos …" at bounding box center [327, 177] width 655 height 355
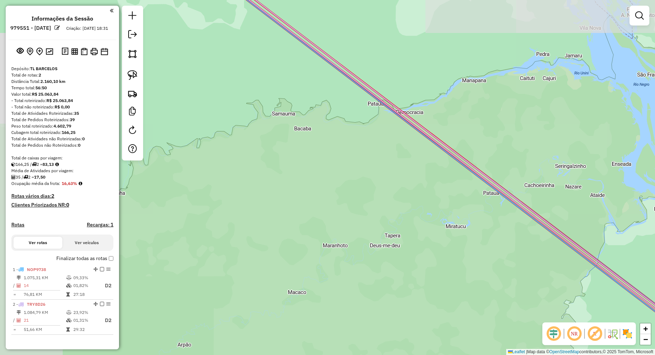
drag, startPoint x: 367, startPoint y: 271, endPoint x: 400, endPoint y: 285, distance: 36.3
click at [399, 285] on div "Janela de atendimento Grade de atendimento Capacidade Transportadoras Veículos …" at bounding box center [327, 177] width 655 height 355
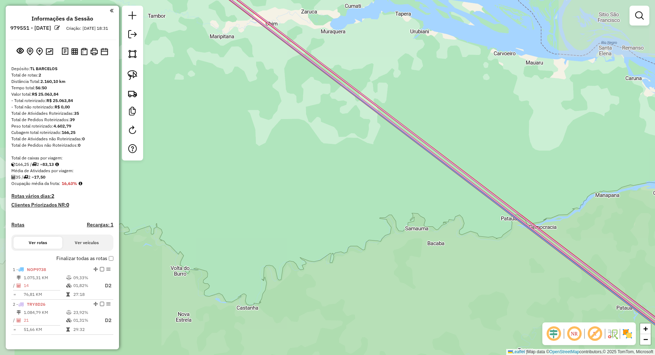
drag, startPoint x: 326, startPoint y: 197, endPoint x: 371, endPoint y: 282, distance: 96.2
click at [370, 280] on div "Janela de atendimento Grade de atendimento Capacidade Transportadoras Veículos …" at bounding box center [327, 177] width 655 height 355
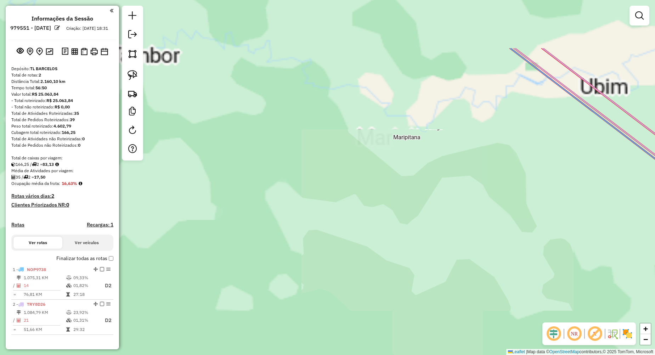
drag, startPoint x: 311, startPoint y: 192, endPoint x: 378, endPoint y: 227, distance: 76.0
click at [482, 294] on div "Janela de atendimento Grade de atendimento Capacidade Transportadoras Veículos …" at bounding box center [327, 177] width 655 height 355
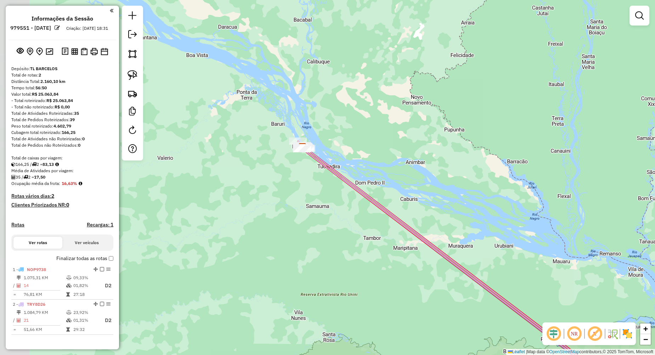
drag, startPoint x: 261, startPoint y: 141, endPoint x: 307, endPoint y: 198, distance: 73.4
click at [307, 198] on div "Janela de atendimento Grade de atendimento Capacidade Transportadoras Veículos …" at bounding box center [327, 177] width 655 height 355
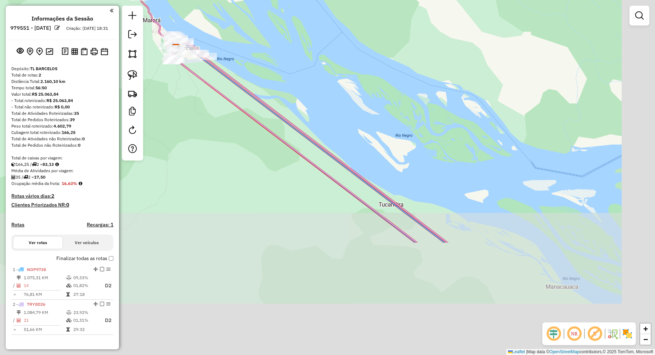
drag, startPoint x: 345, startPoint y: 263, endPoint x: 249, endPoint y: 95, distance: 193.6
click at [250, 98] on icon at bounding box center [293, 119] width 309 height 245
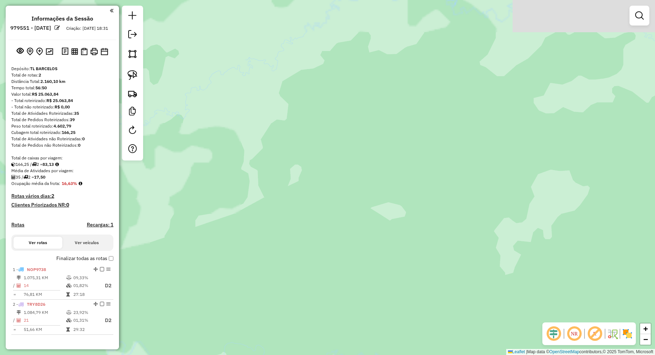
drag, startPoint x: 424, startPoint y: 96, endPoint x: 259, endPoint y: 310, distance: 270.7
click at [261, 313] on div "Janela de atendimento Grade de atendimento Capacidade Transportadoras Veículos …" at bounding box center [327, 177] width 655 height 355
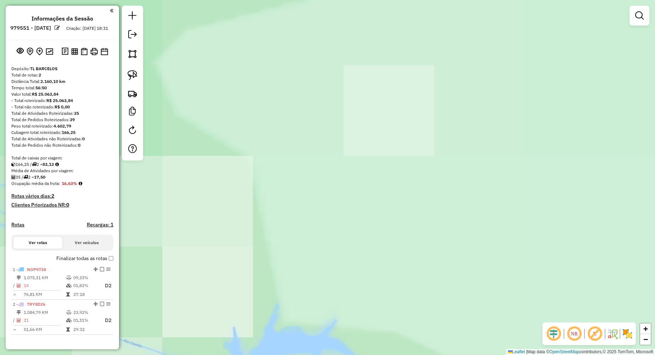
drag, startPoint x: 338, startPoint y: 146, endPoint x: 292, endPoint y: 221, distance: 88.4
click at [258, 340] on html "Aguarde... Pop-up bloqueado! Seu navegador bloqueou automáticamente a abertura …" at bounding box center [327, 177] width 655 height 355
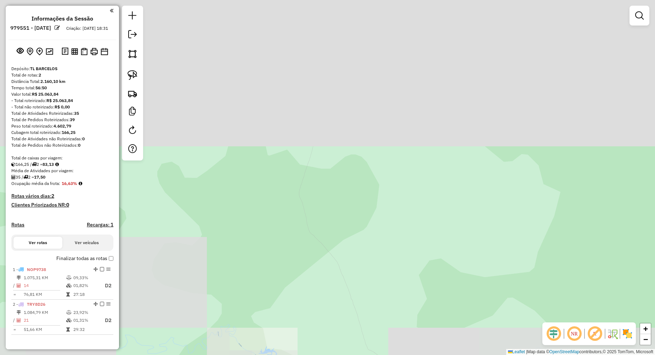
drag, startPoint x: 348, startPoint y: 81, endPoint x: 279, endPoint y: 266, distance: 197.5
click at [266, 326] on div "Janela de atendimento Grade de atendimento Capacidade Transportadoras Veículos …" at bounding box center [327, 177] width 655 height 355
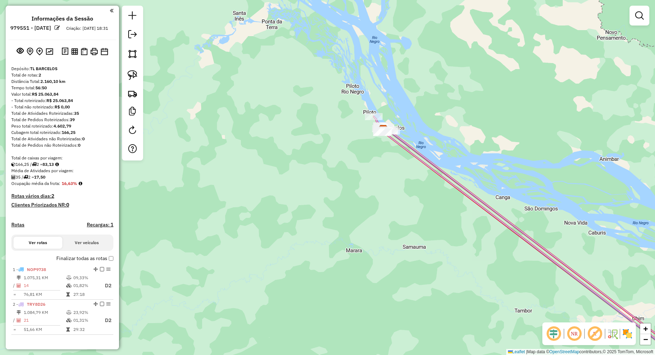
drag, startPoint x: 319, startPoint y: 32, endPoint x: 333, endPoint y: 120, distance: 89.3
click at [333, 120] on div "Janela de atendimento Grade de atendimento Capacidade Transportadoras Veículos …" at bounding box center [327, 177] width 655 height 355
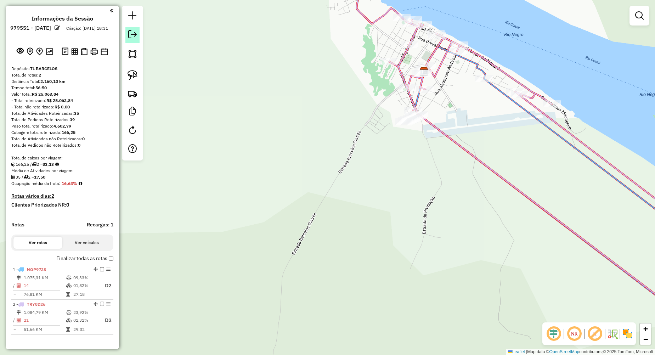
click at [134, 34] on em at bounding box center [132, 34] width 9 height 9
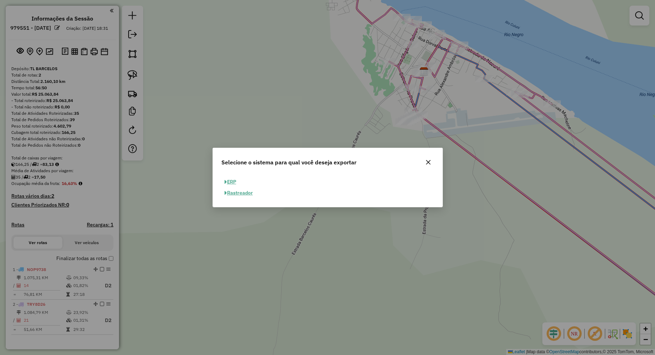
click at [230, 183] on button "ERP" at bounding box center [230, 181] width 18 height 11
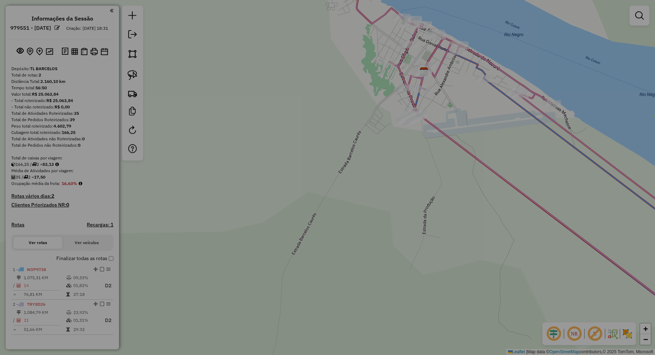
select select "**"
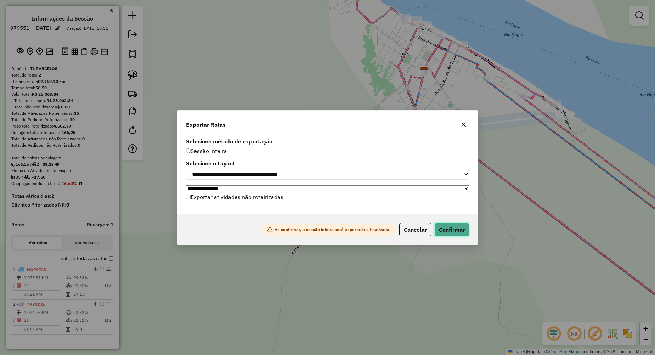
click at [455, 232] on button "Confirmar" at bounding box center [451, 229] width 35 height 13
